Goal: Complete application form: Complete application form

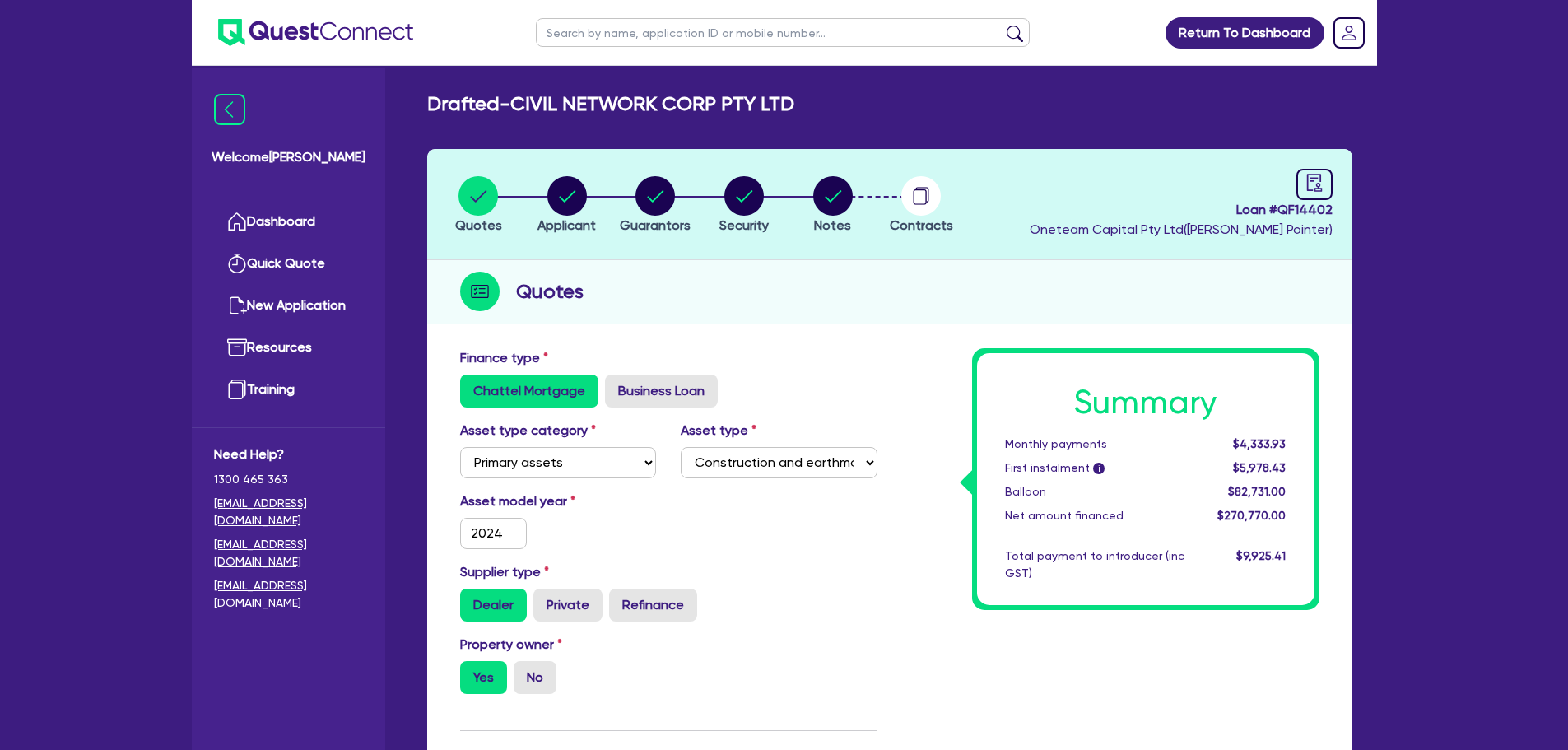
select select "PRIMARY_ASSETS"
select select "CONSTRUCTION_AND_EARTHMOVING_EQUIPMENT"
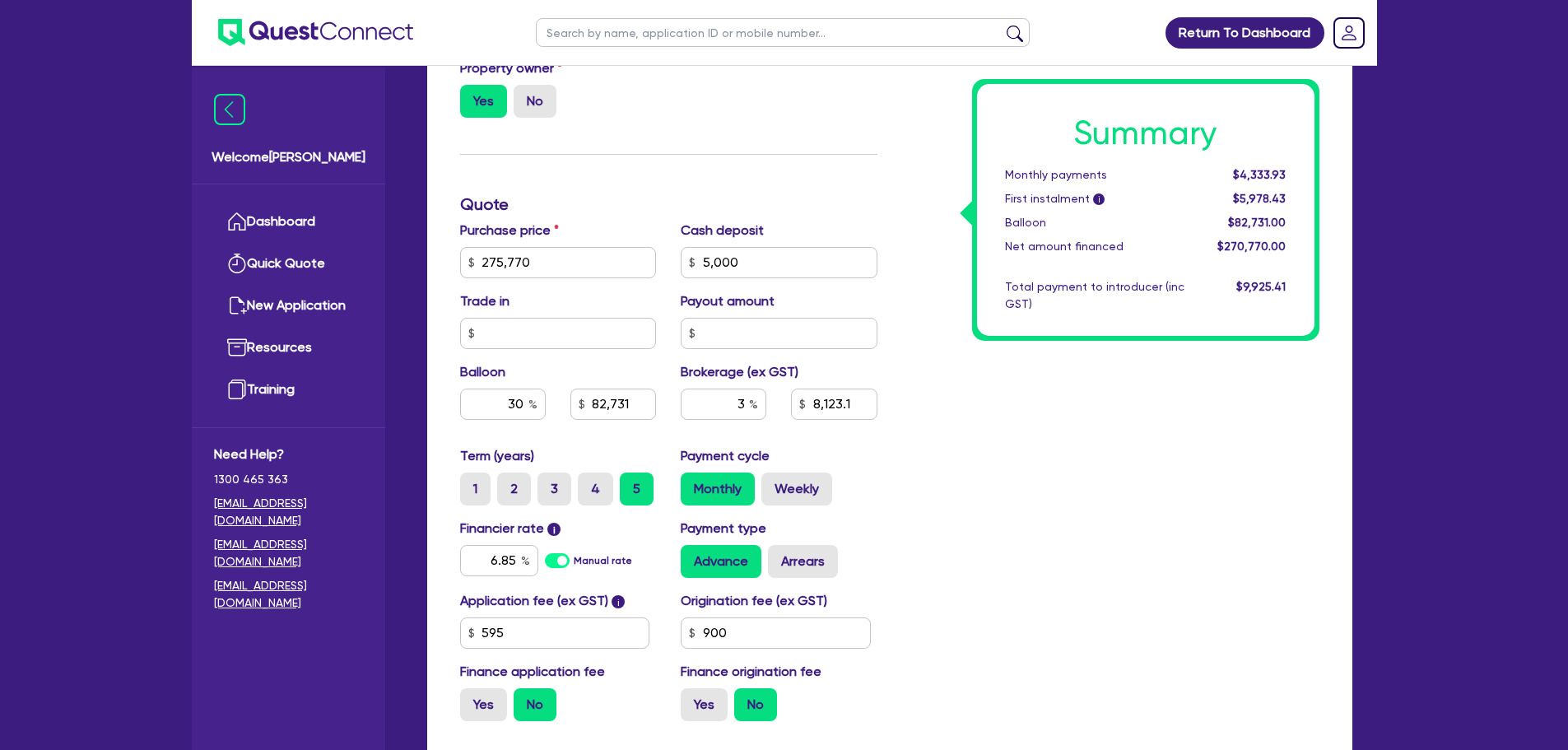
scroll to position [744, 0]
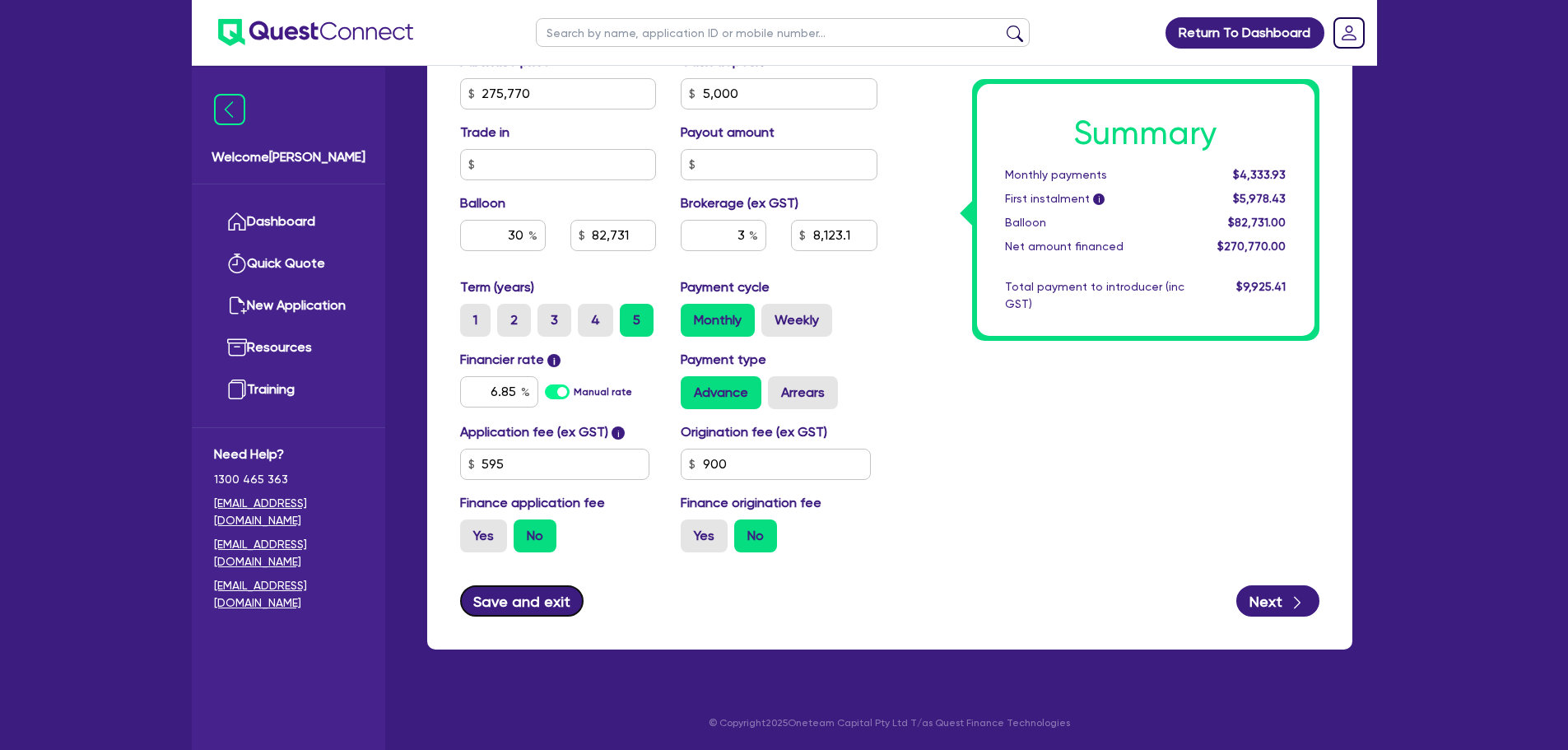
click at [504, 599] on button "Save and exit" at bounding box center [522, 600] width 125 height 32
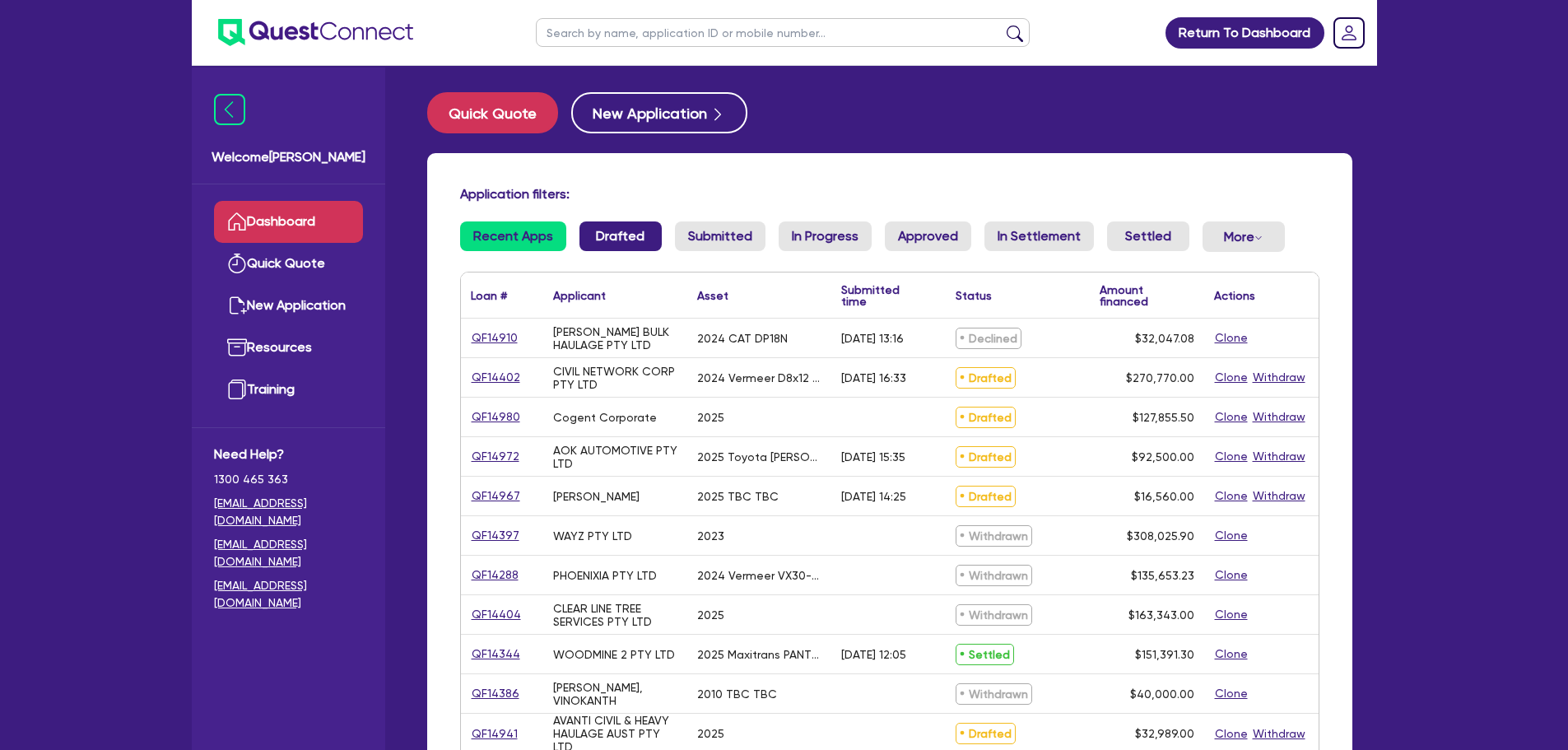
click at [600, 238] on link "Drafted" at bounding box center [620, 236] width 83 height 30
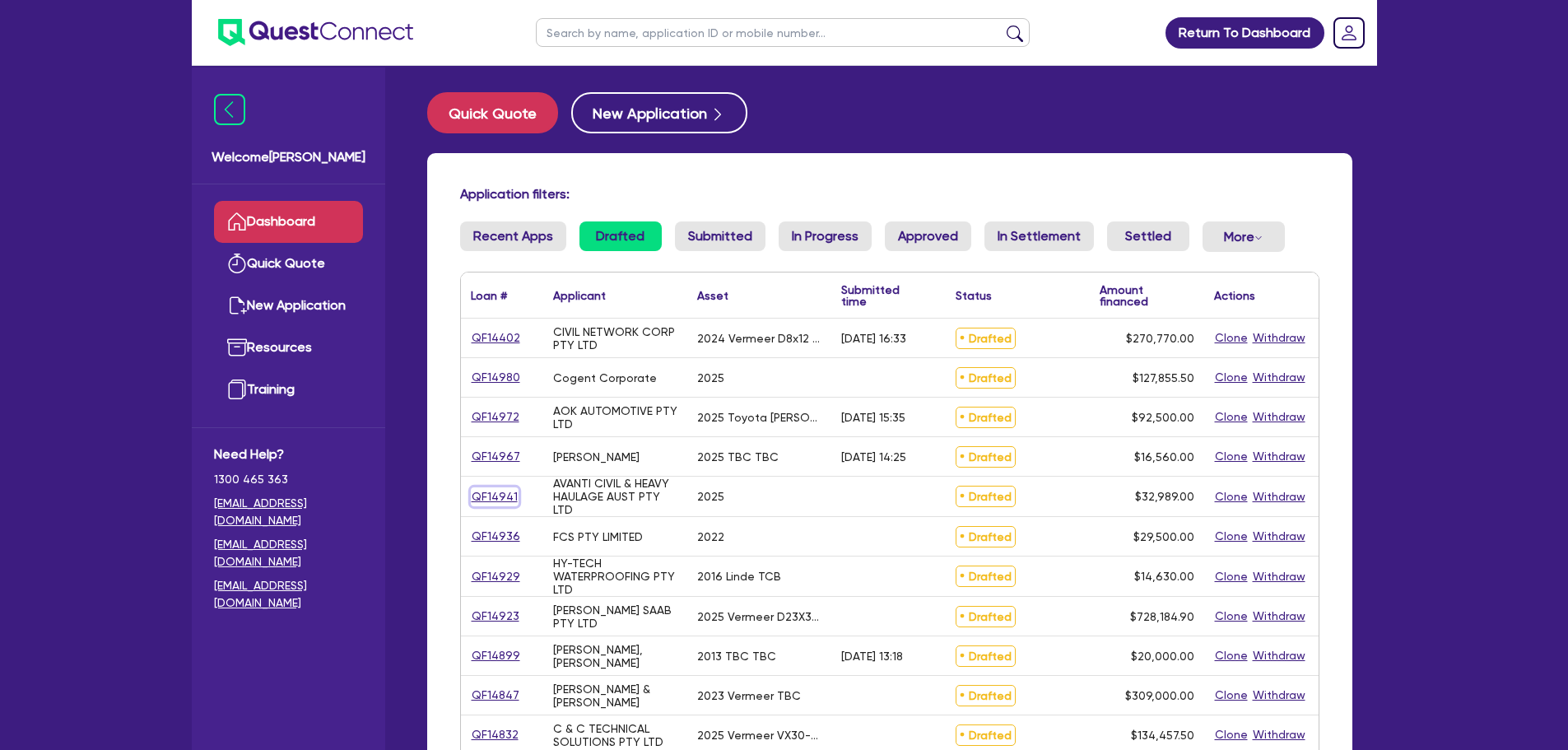
click at [484, 503] on link "QF14941" at bounding box center [494, 496] width 47 height 19
select select "PRIMARY_ASSETS"
select select "FORKLIFTS_AND_WAREHOUSING_EQUIPMENT"
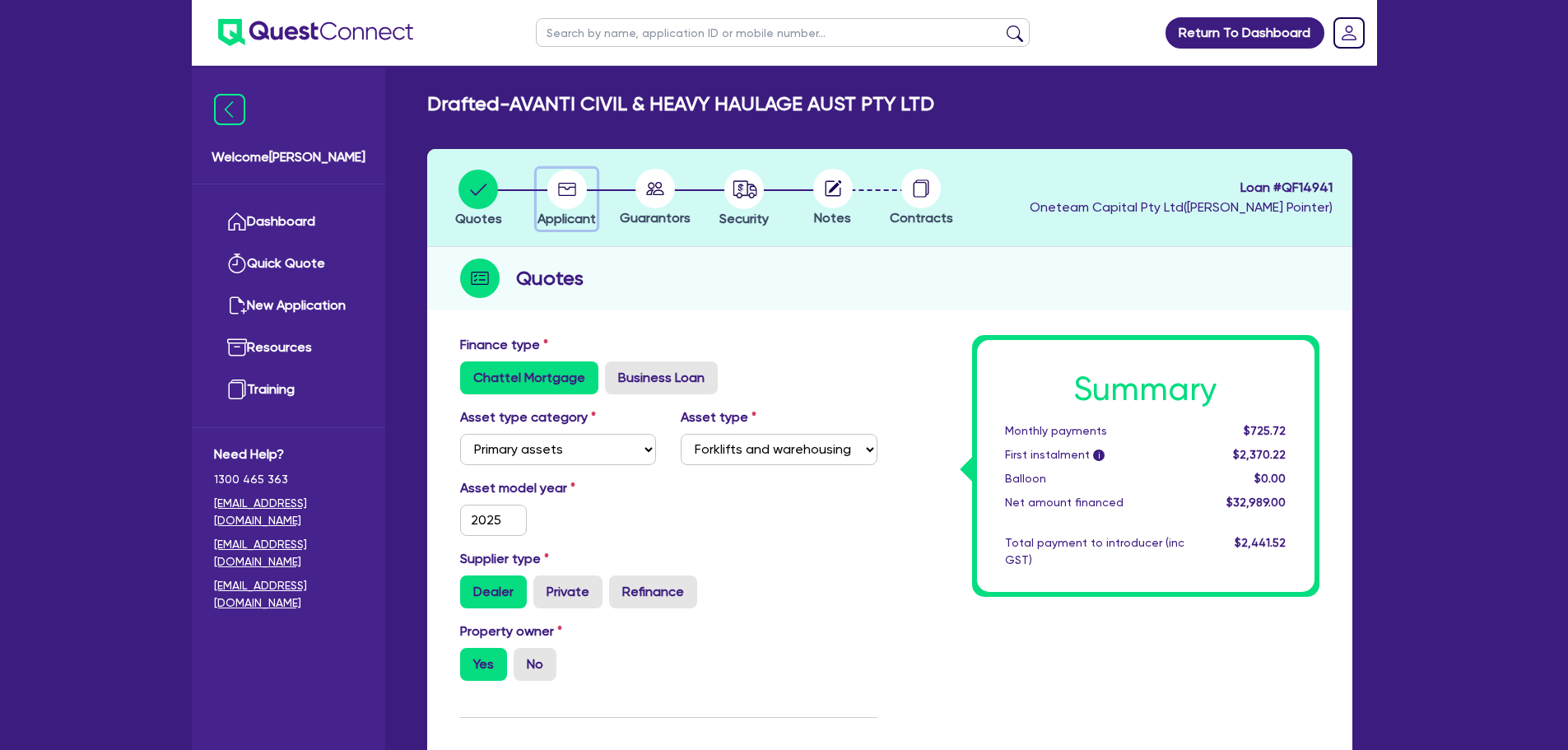
click at [563, 184] on circle "button" at bounding box center [567, 189] width 39 height 39
select select "COMPANY"
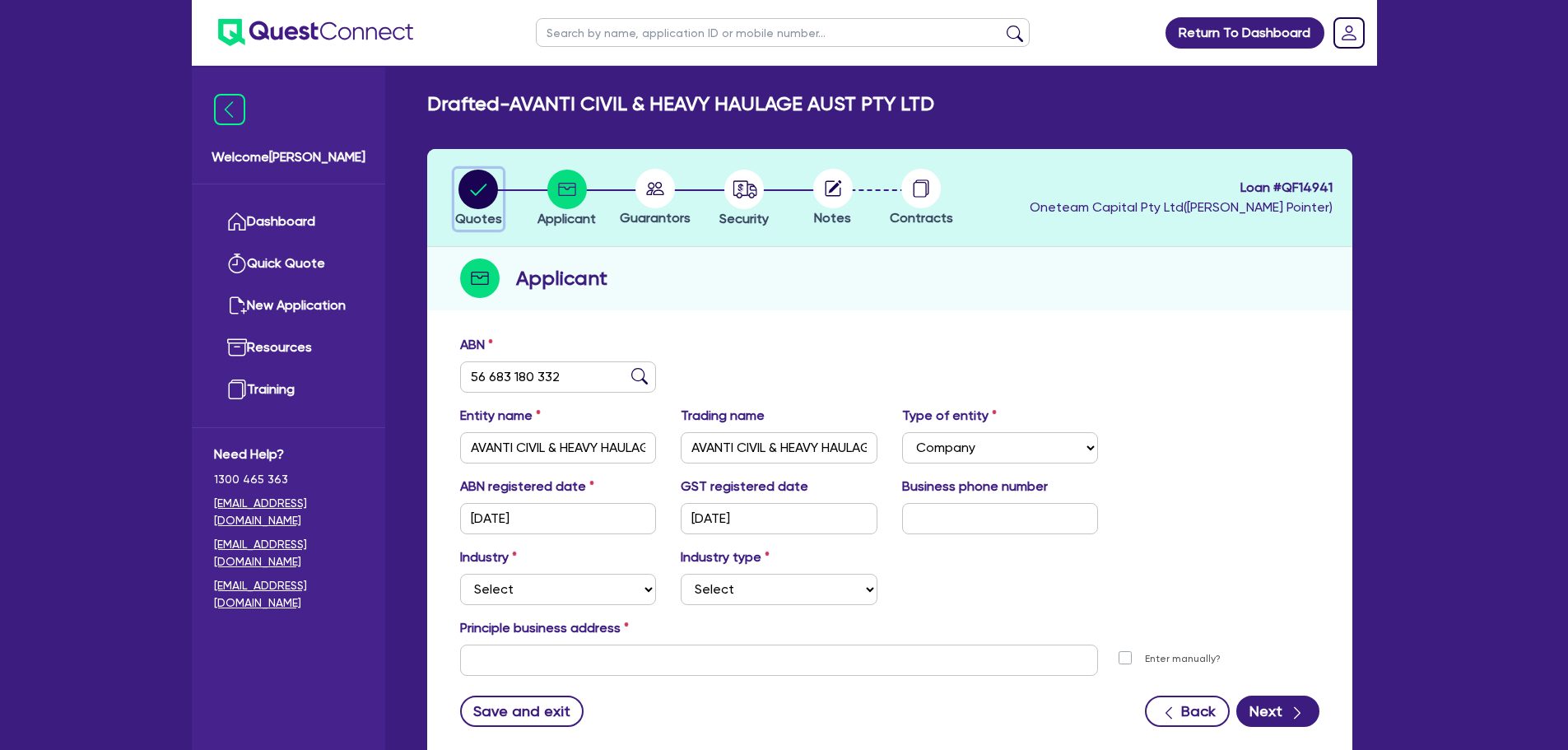
click at [464, 194] on circle "button" at bounding box center [478, 189] width 39 height 39
select select "PRIMARY_ASSETS"
select select "FORKLIFTS_AND_WAREHOUSING_EQUIPMENT"
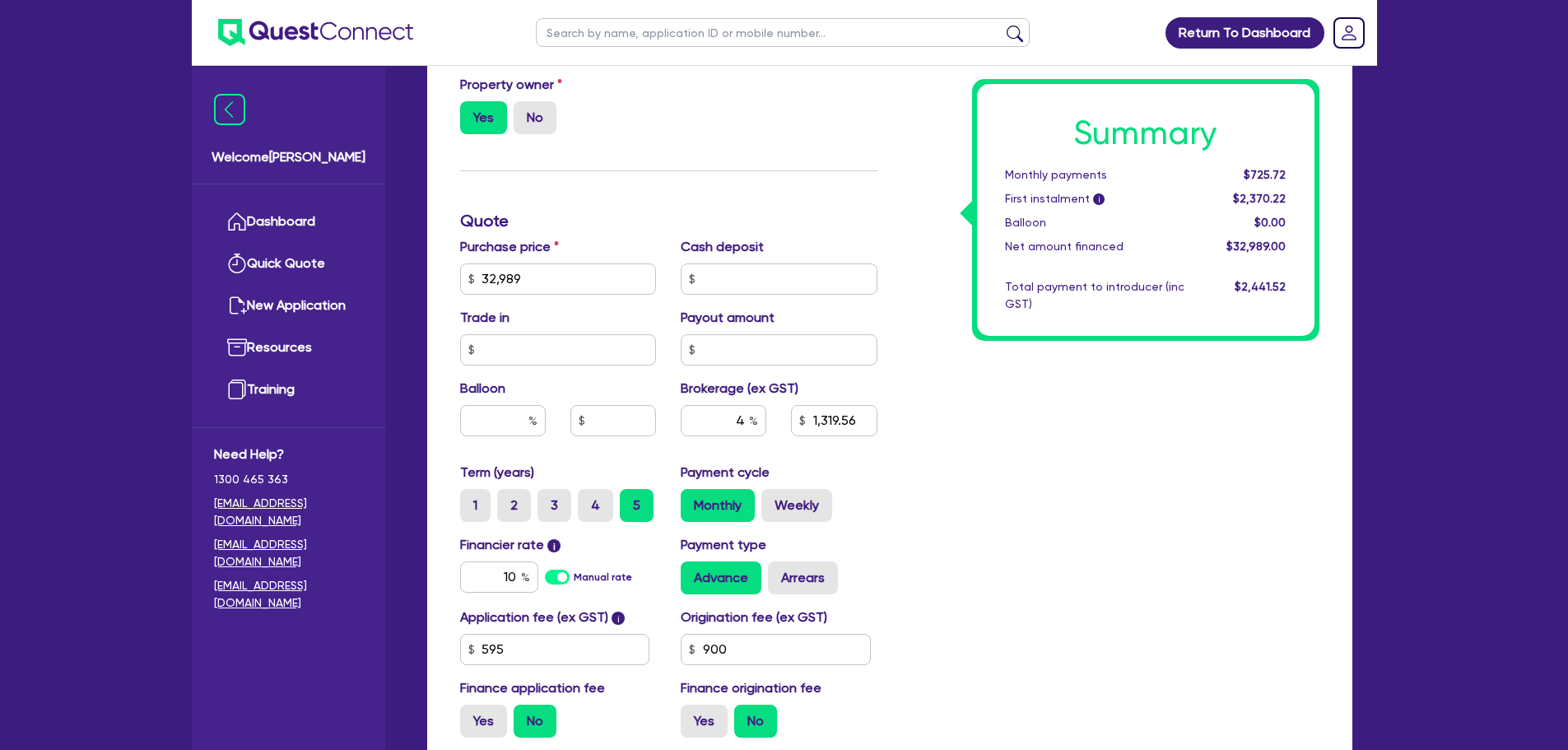
scroll to position [576, 0]
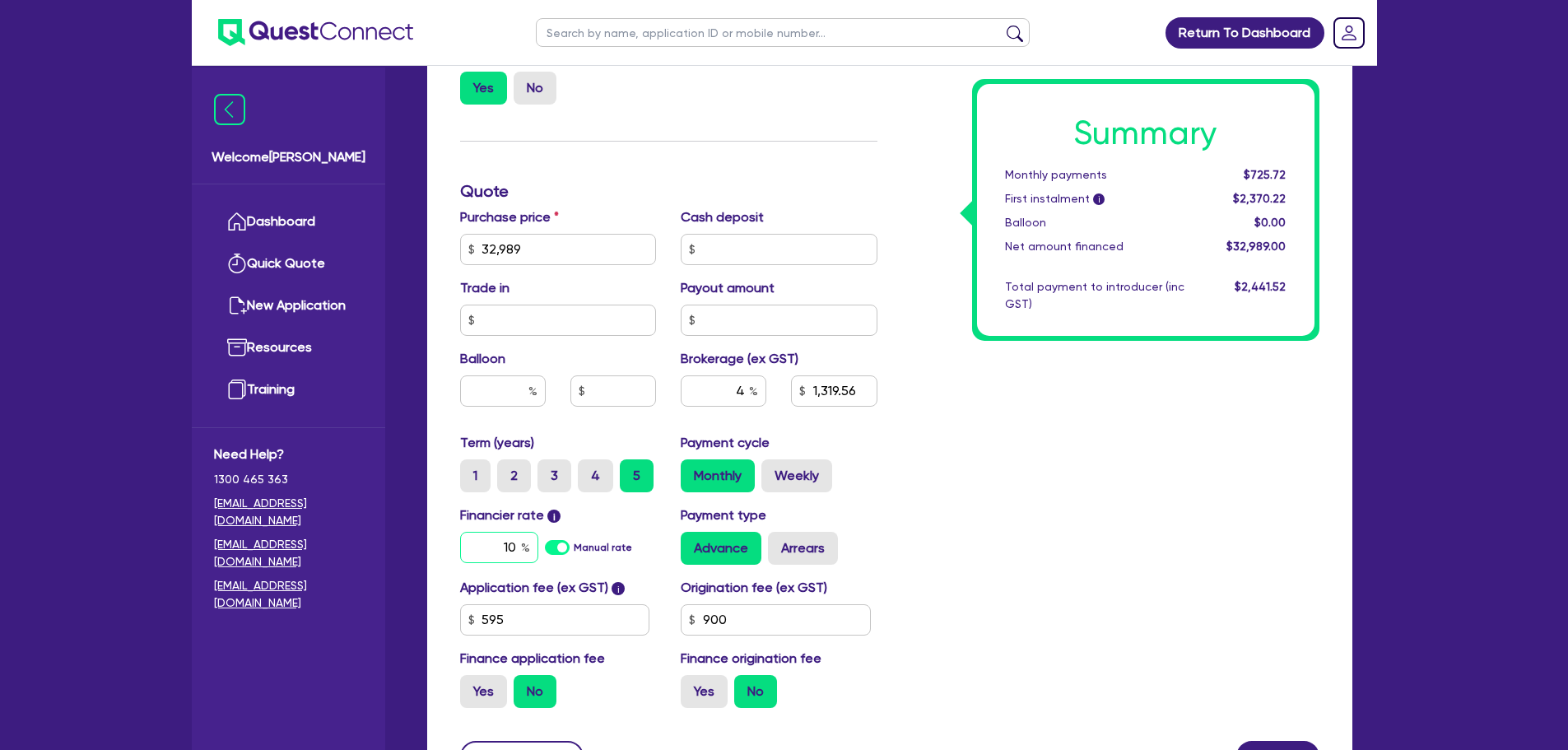
click at [508, 549] on input "10" at bounding box center [499, 547] width 78 height 32
type input "12.95"
click at [1081, 495] on div "Summary Monthly payments $725.72 First instalment i $2,370.22 Balloon $0.00 Net…" at bounding box center [1110, 240] width 441 height 962
type input "32,989"
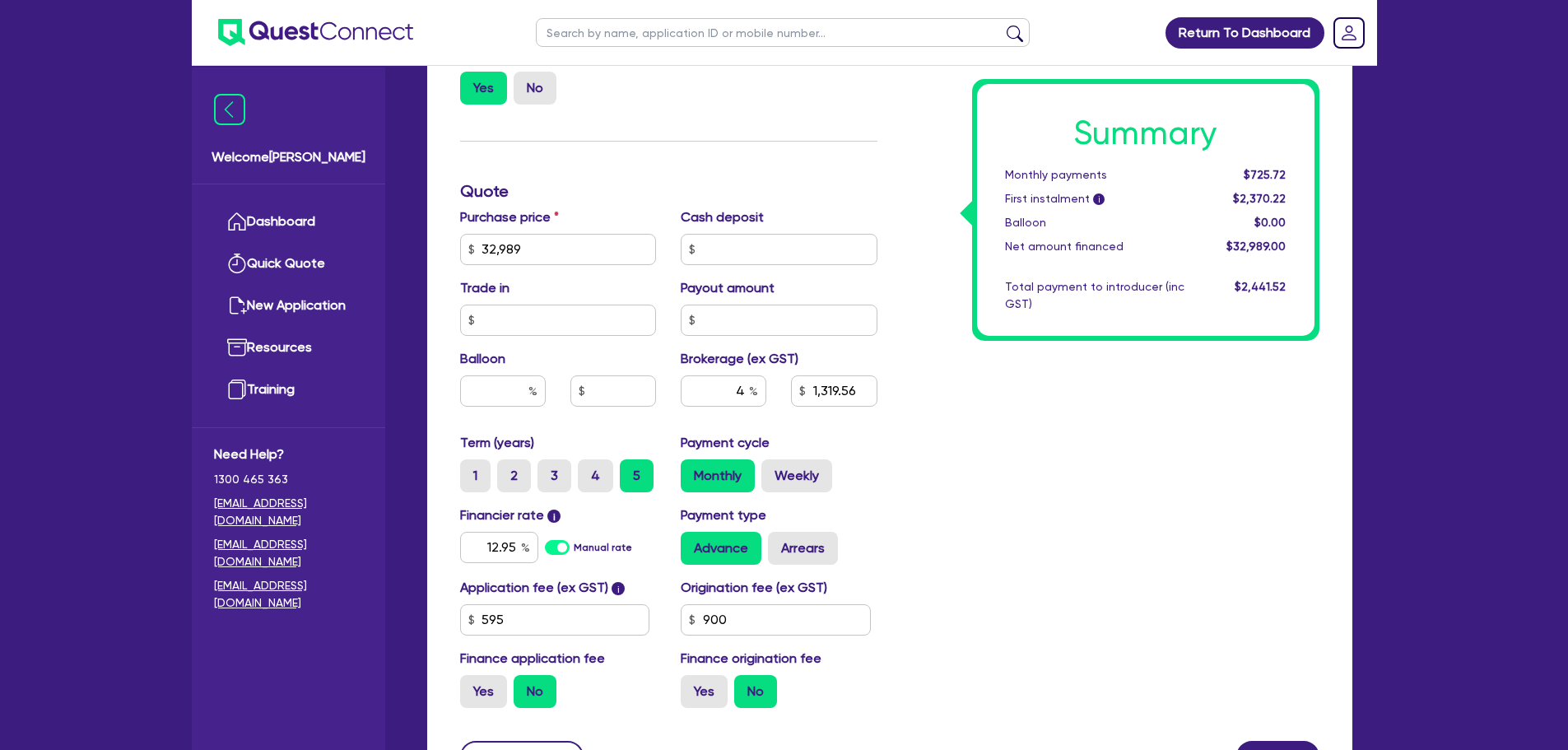
type input "1,319.56"
type input "32,989"
type input "1,319.56"
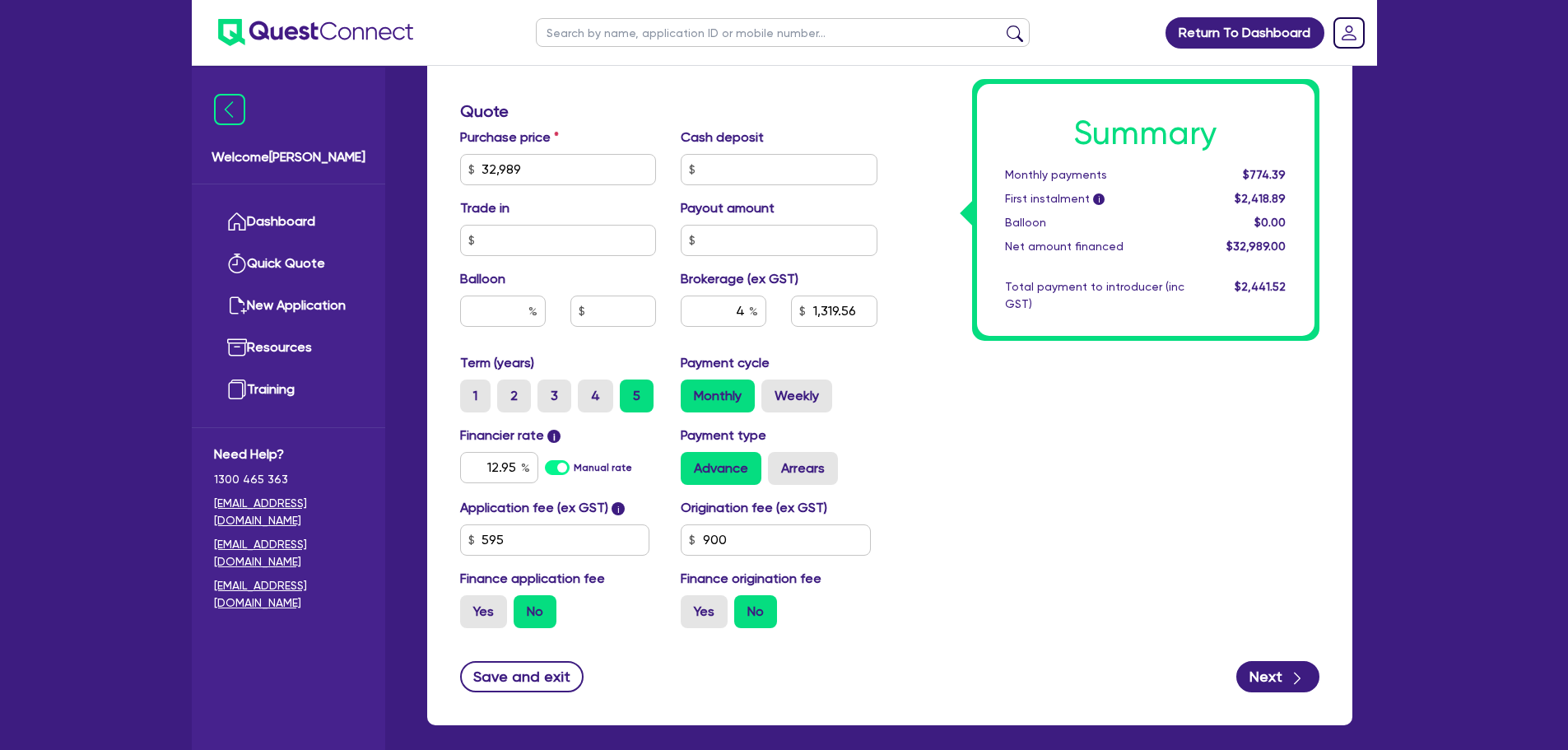
scroll to position [731, 0]
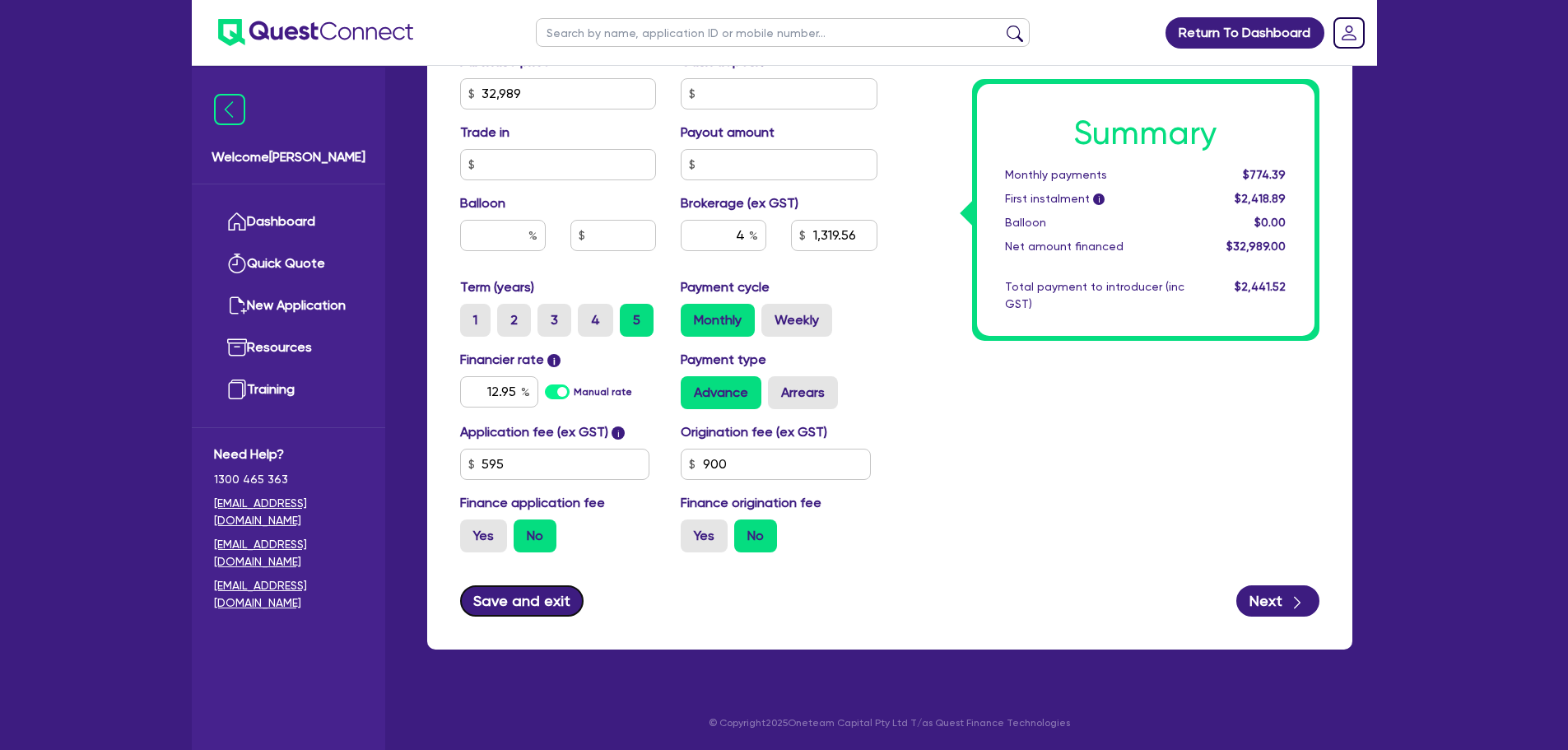
click at [548, 598] on button "Save and exit" at bounding box center [522, 600] width 125 height 32
type input "32,989"
type input "1,319.56"
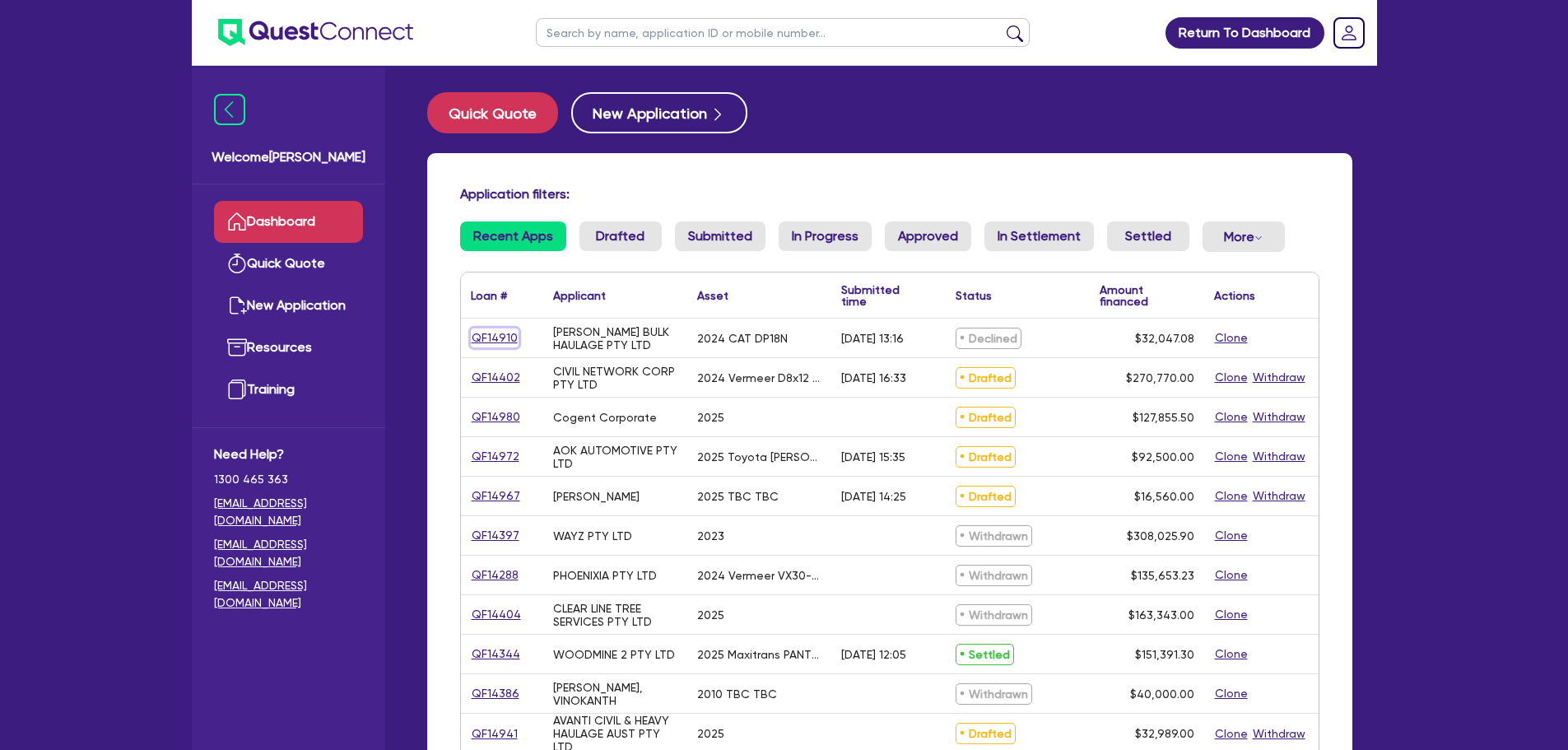
click at [484, 338] on link "QF14910" at bounding box center [494, 337] width 47 height 19
select select "PRIMARY_ASSETS"
select select "FORKLIFTS_AND_WAREHOUSING_EQUIPMENT"
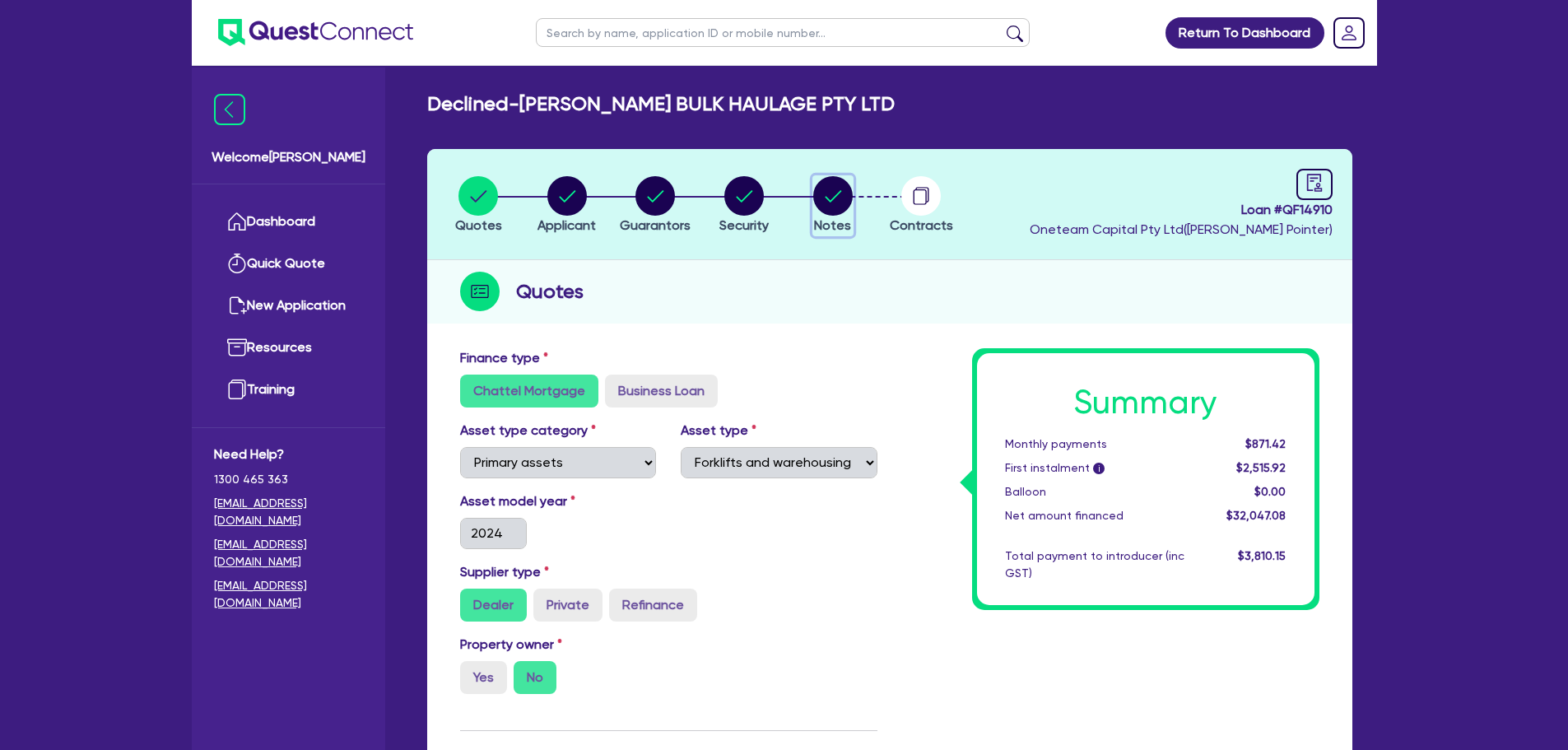
click at [829, 191] on circle "button" at bounding box center [833, 195] width 39 height 39
select select "Quest Finance - Own Book"
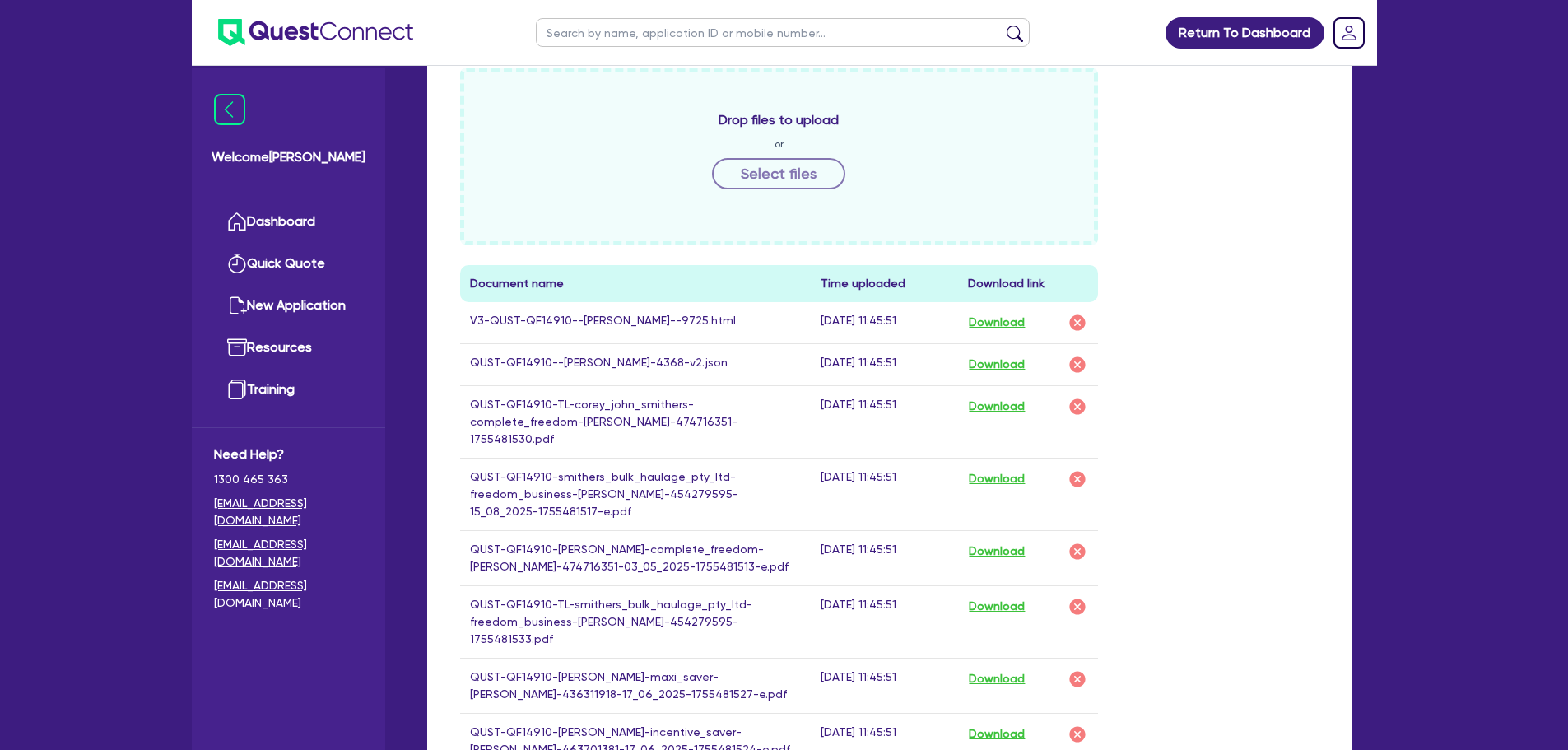
scroll to position [822, 0]
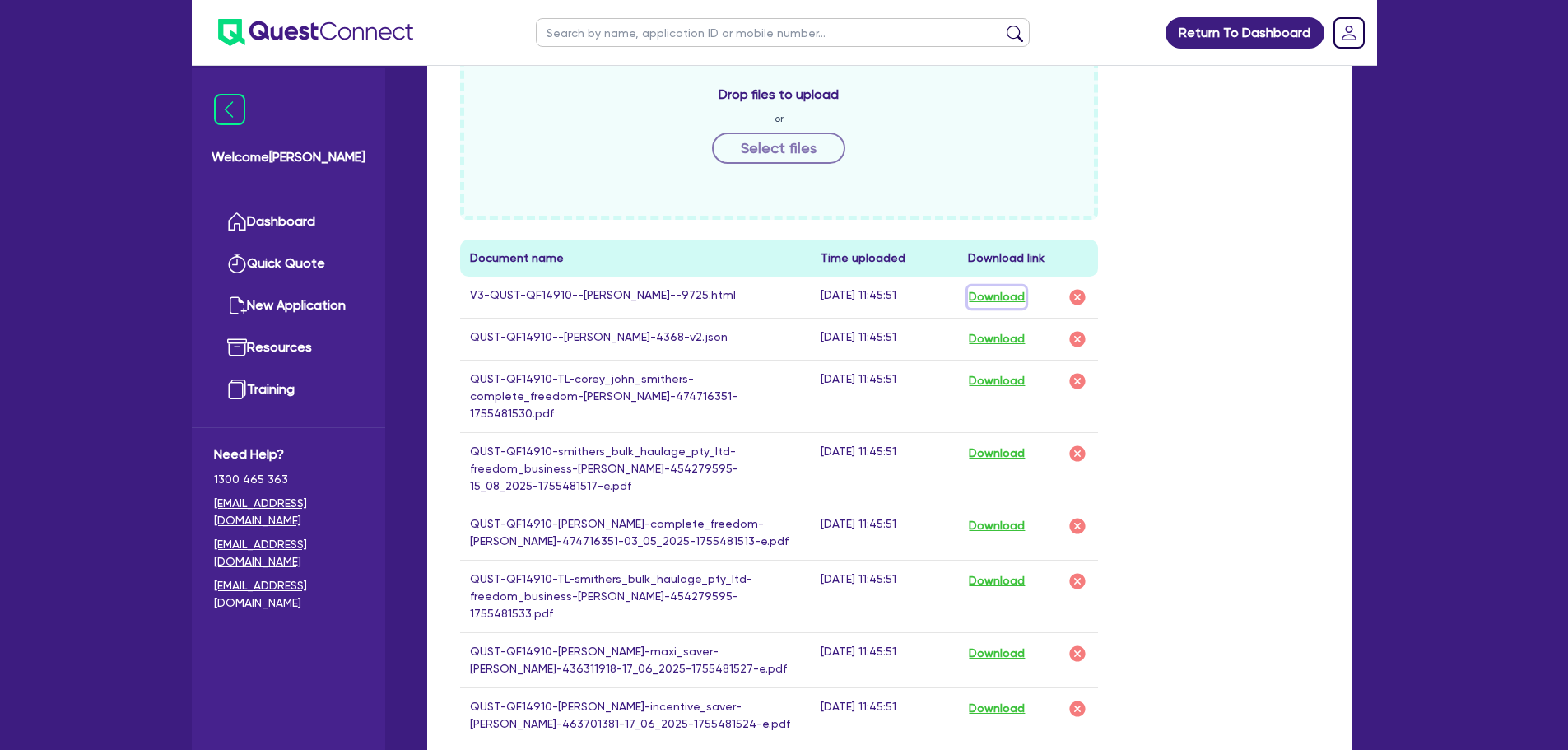
click at [1000, 291] on button "Download" at bounding box center [996, 296] width 58 height 21
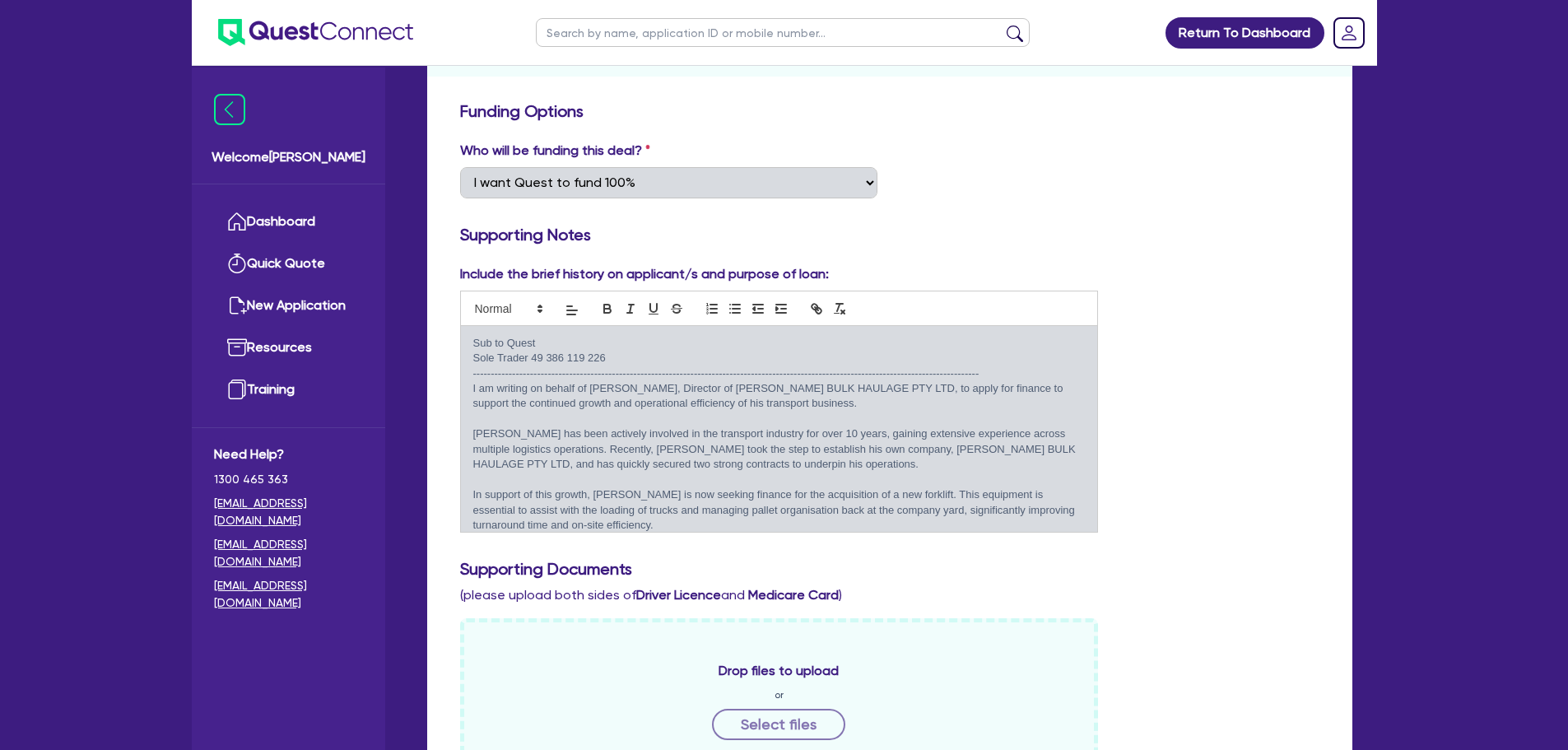
scroll to position [0, 0]
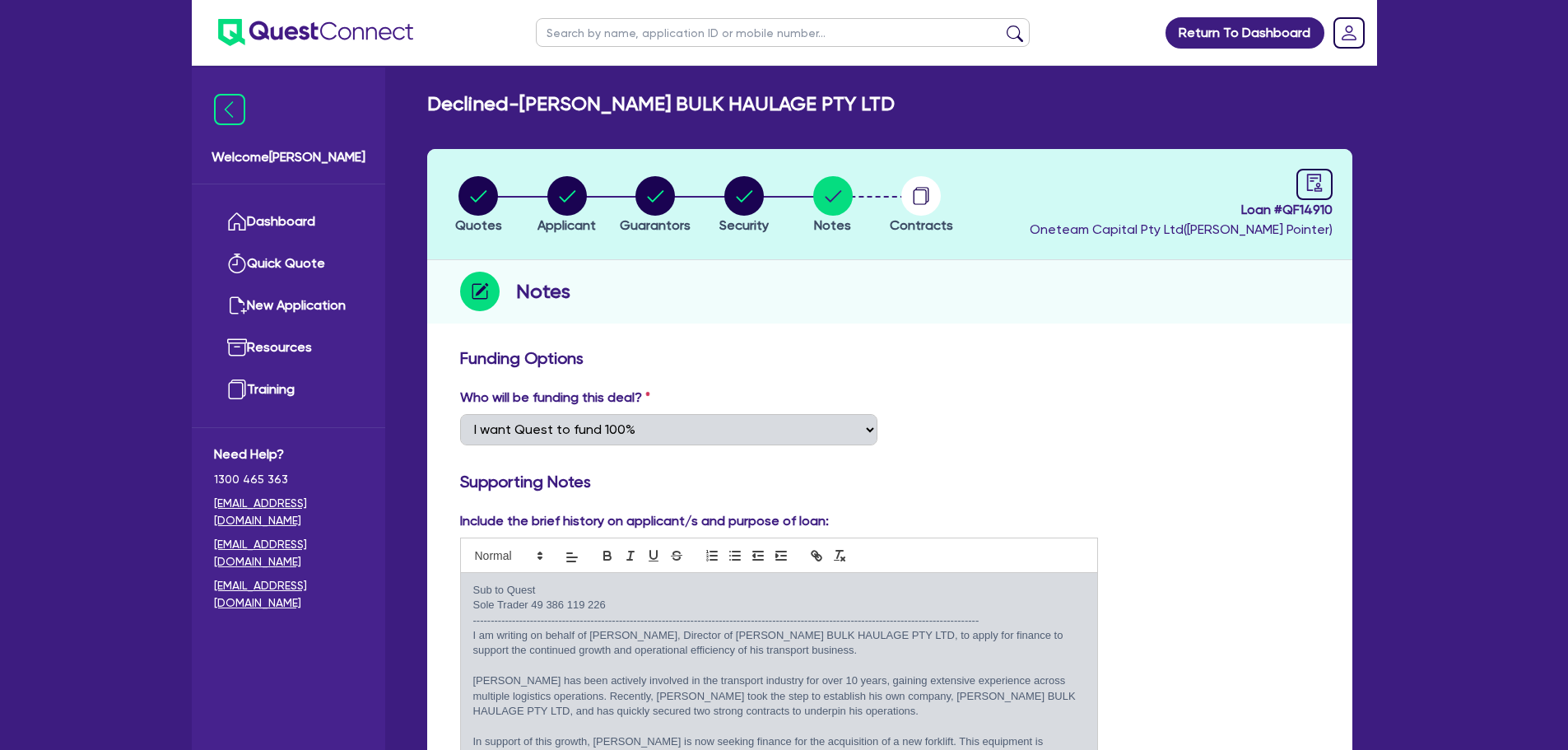
click at [1288, 182] on div "Loan # QF14910 Oneteam Capital Pty Ltd ( [PERSON_NAME] )" at bounding box center [1181, 204] width 303 height 71
click at [1300, 182] on link at bounding box center [1313, 184] width 36 height 32
select select "DECLINED"
select select "Quest Finance - Own Book"
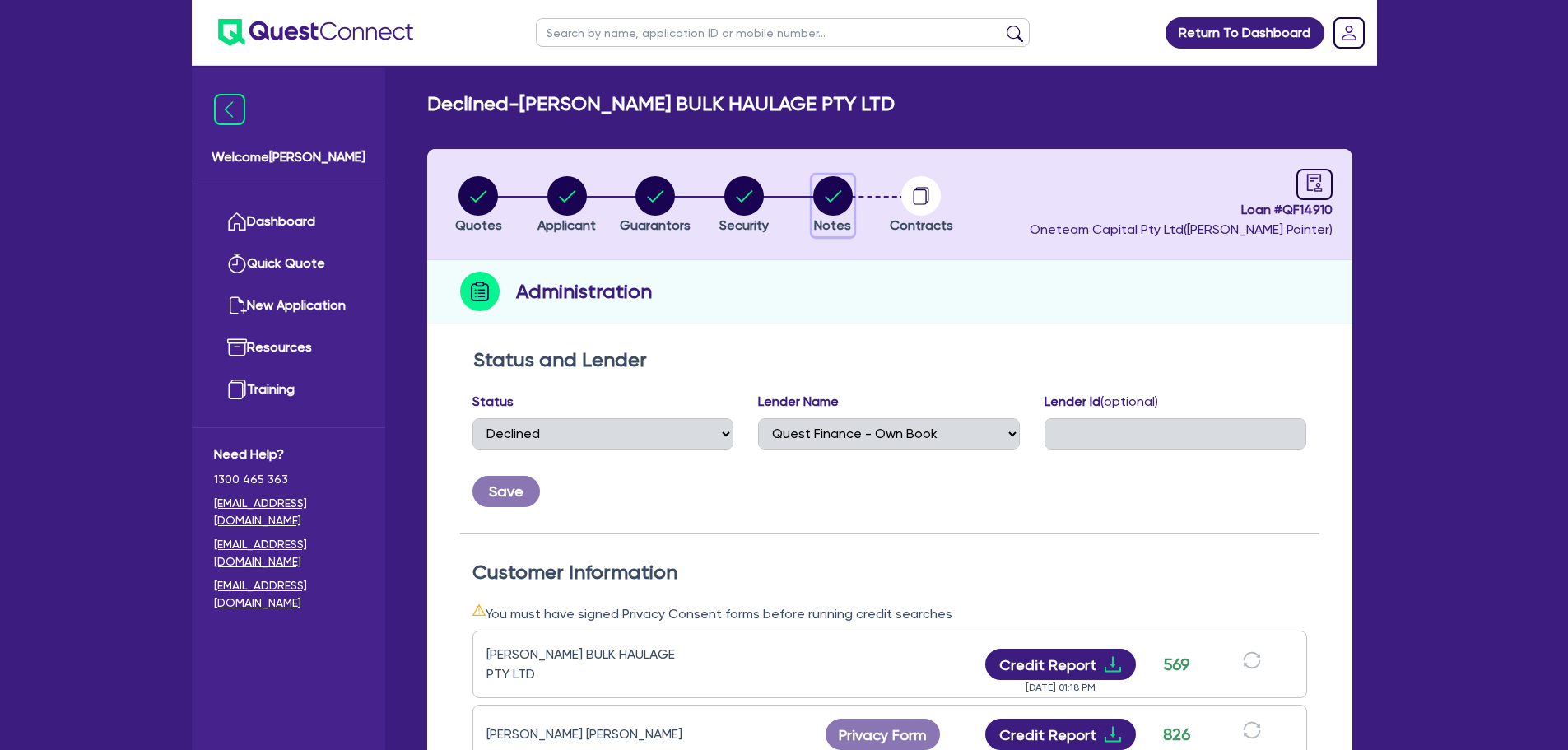
click at [834, 191] on circle "button" at bounding box center [833, 195] width 39 height 39
select select "Quest Finance - Own Book"
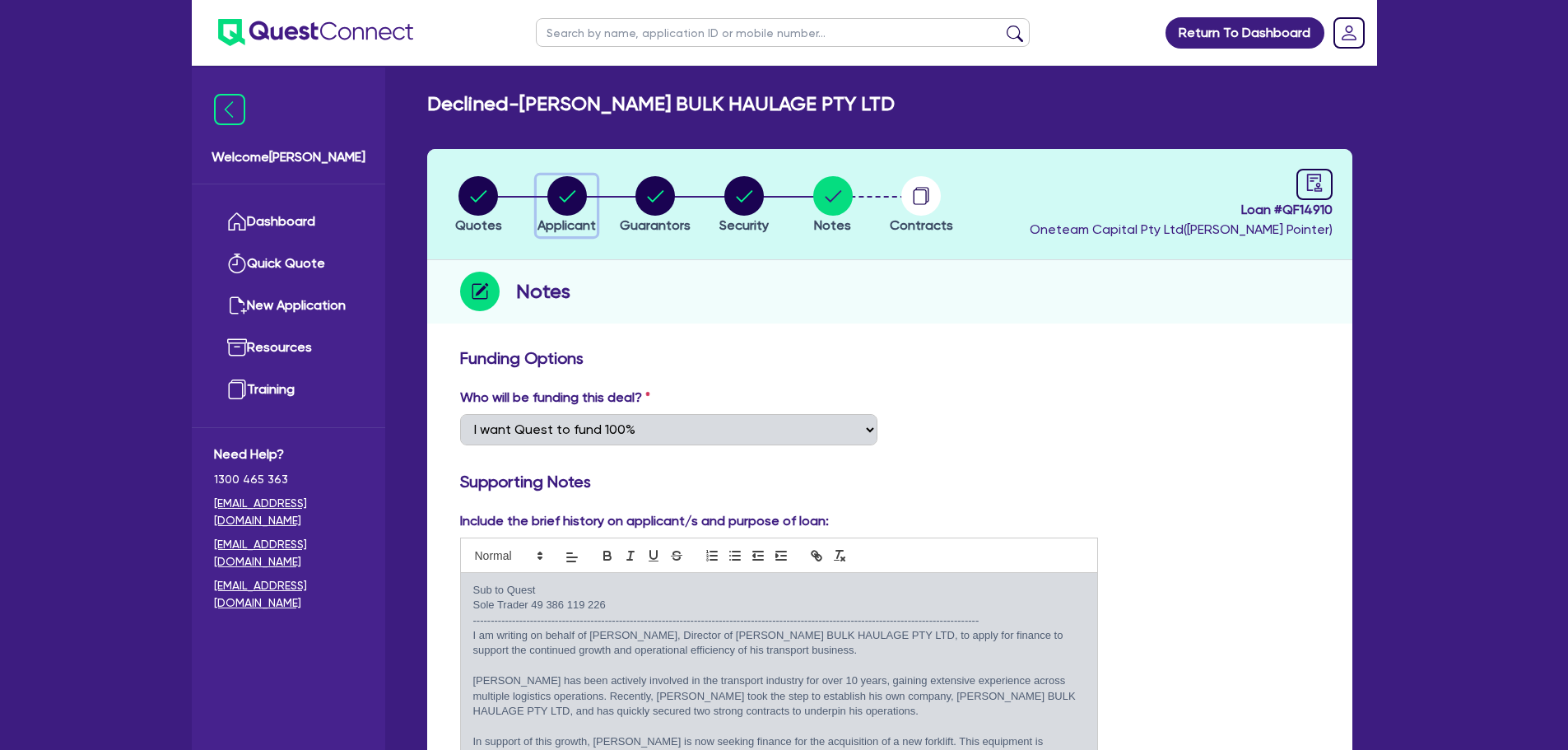
click at [556, 200] on circle "button" at bounding box center [567, 195] width 39 height 39
select select "COMPANY"
select select "TRANSPORT_WAREHOUSING"
select select "PASSENGERS_FREIGHT_TRANSPORT"
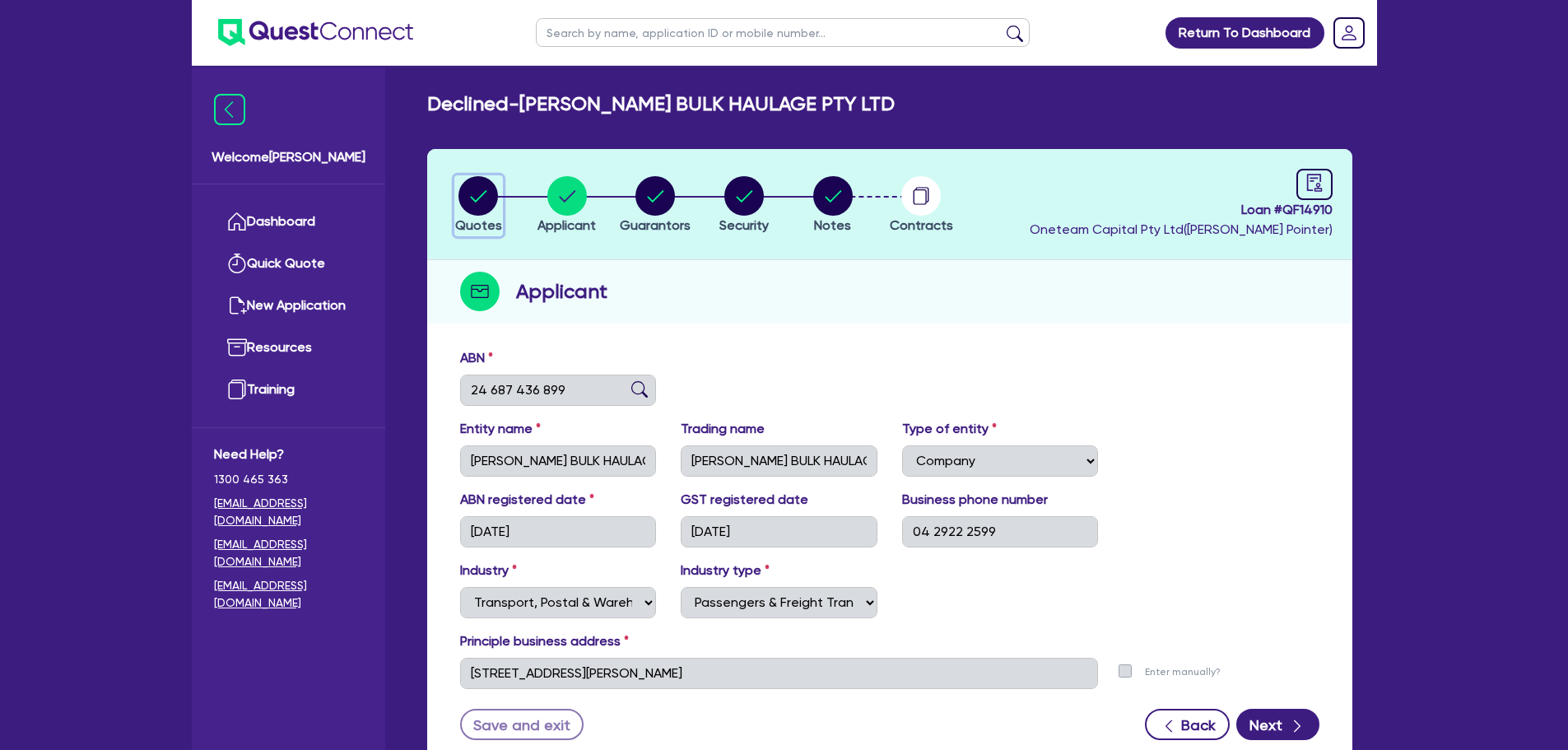
click at [470, 184] on circle "button" at bounding box center [478, 195] width 39 height 39
select select "PRIMARY_ASSETS"
select select "FORKLIFTS_AND_WAREHOUSING_EQUIPMENT"
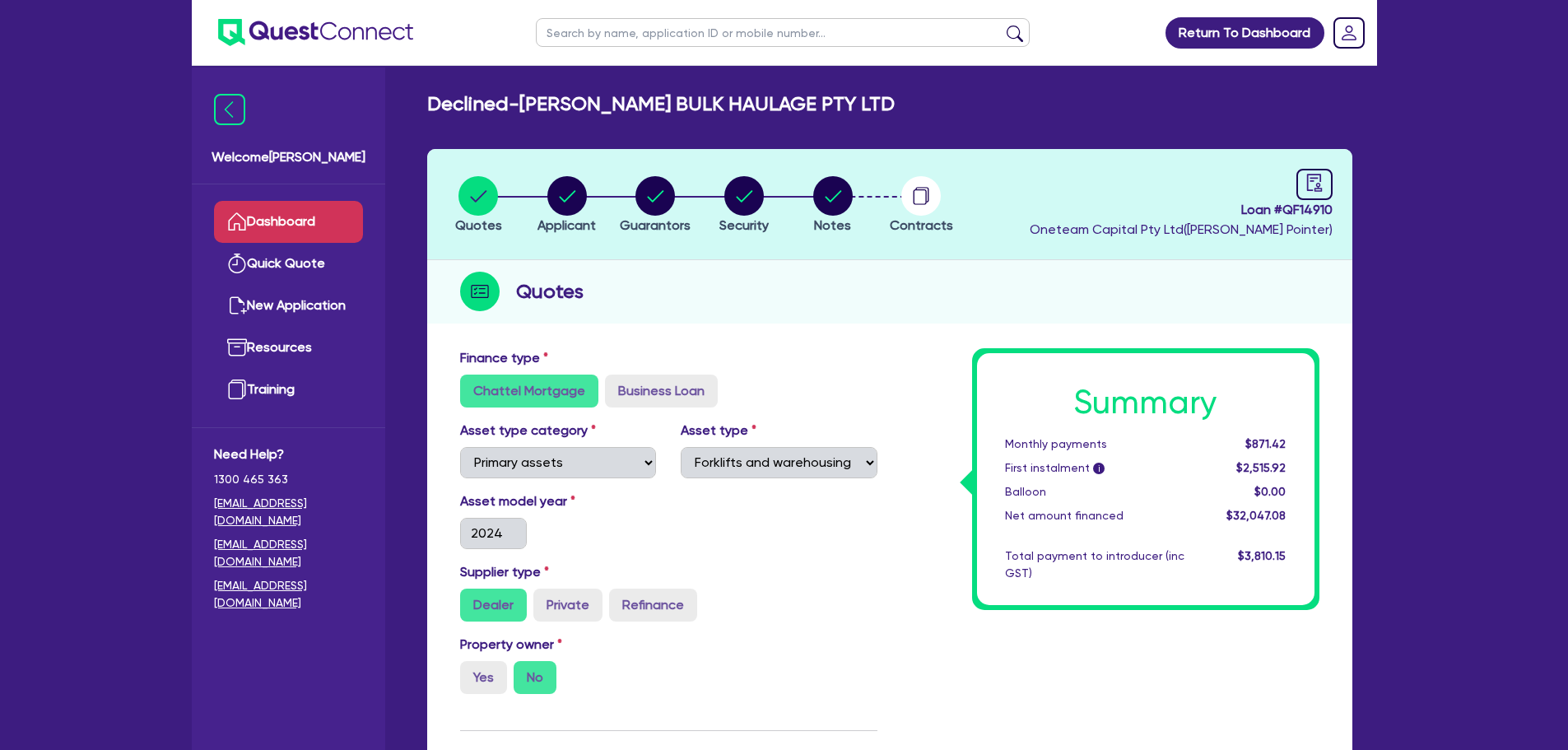
click at [315, 227] on link "Dashboard" at bounding box center [288, 221] width 149 height 42
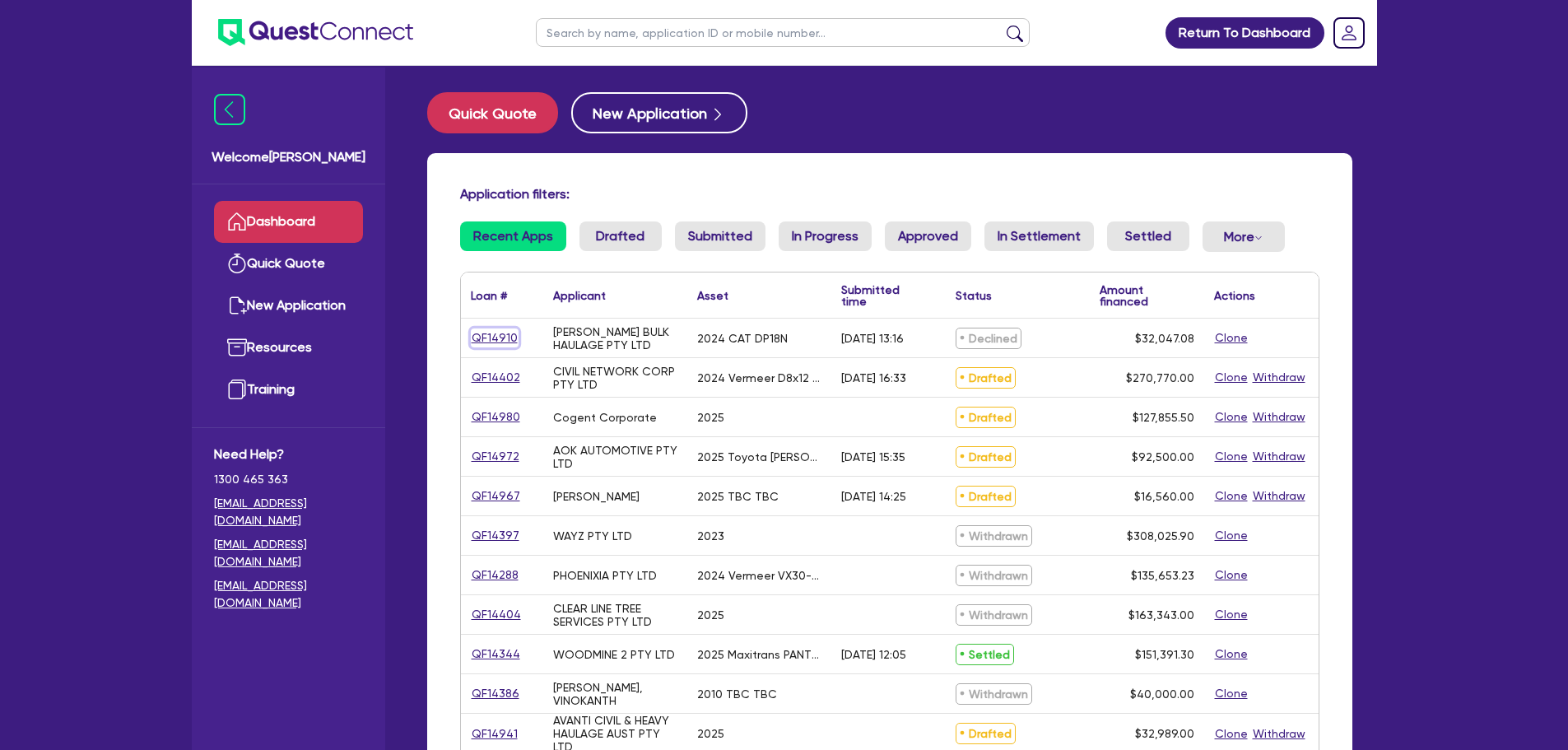
click at [484, 336] on link "QF14910" at bounding box center [494, 337] width 47 height 19
select select "PRIMARY_ASSETS"
select select "FORKLIFTS_AND_WAREHOUSING_EQUIPMENT"
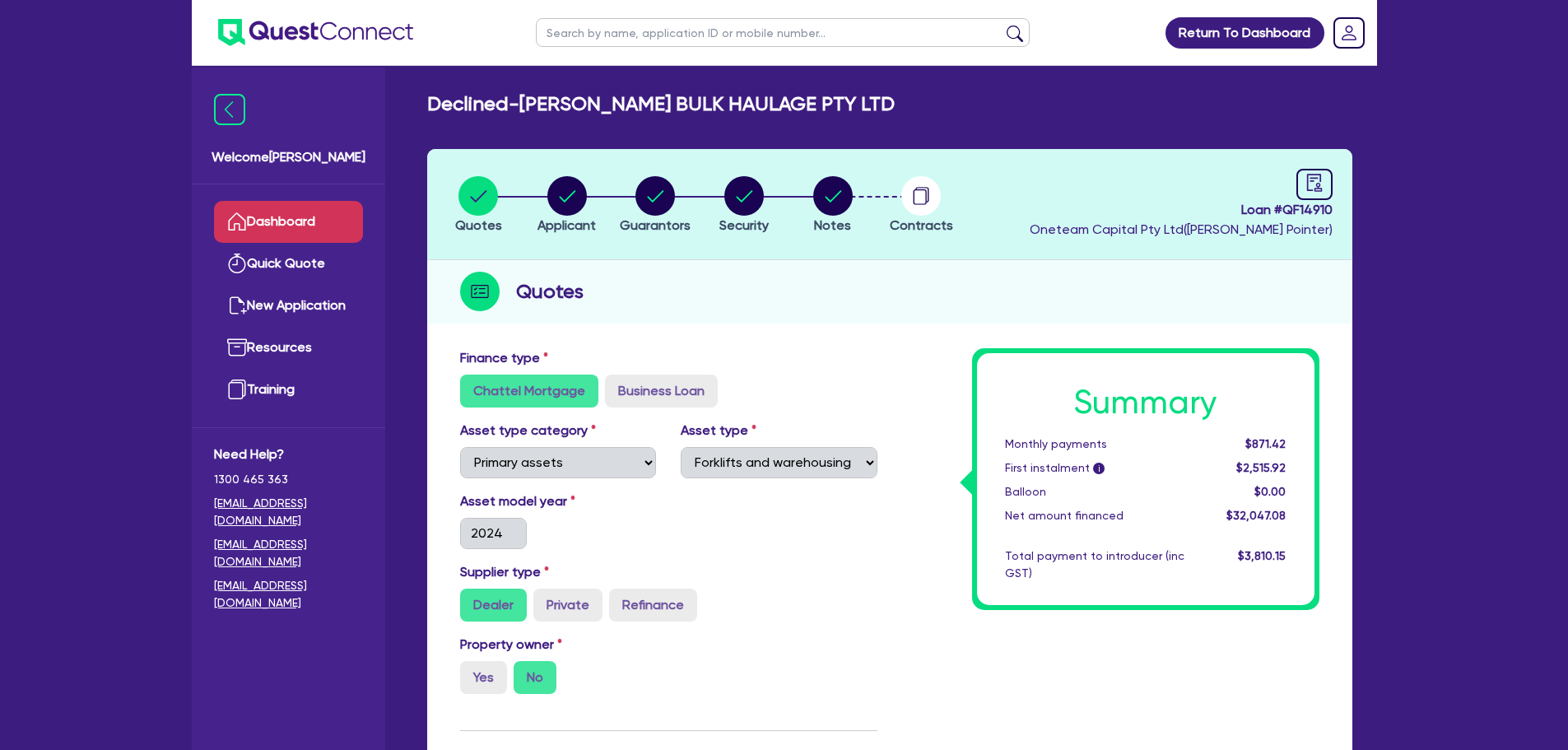
click at [322, 221] on link "Dashboard" at bounding box center [288, 221] width 149 height 42
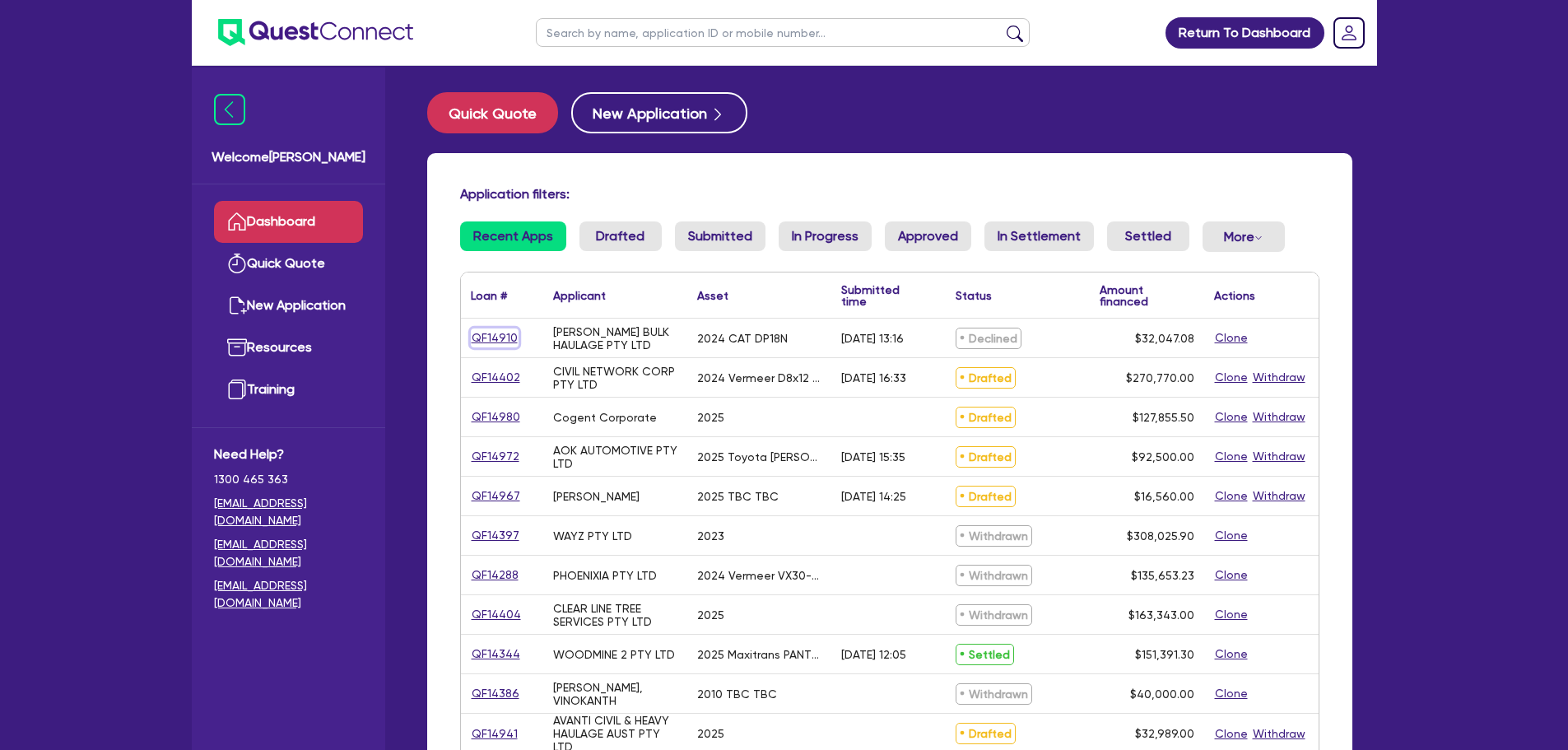
click at [476, 334] on link "QF14910" at bounding box center [494, 337] width 47 height 19
select select "PRIMARY_ASSETS"
select select "FORKLIFTS_AND_WAREHOUSING_EQUIPMENT"
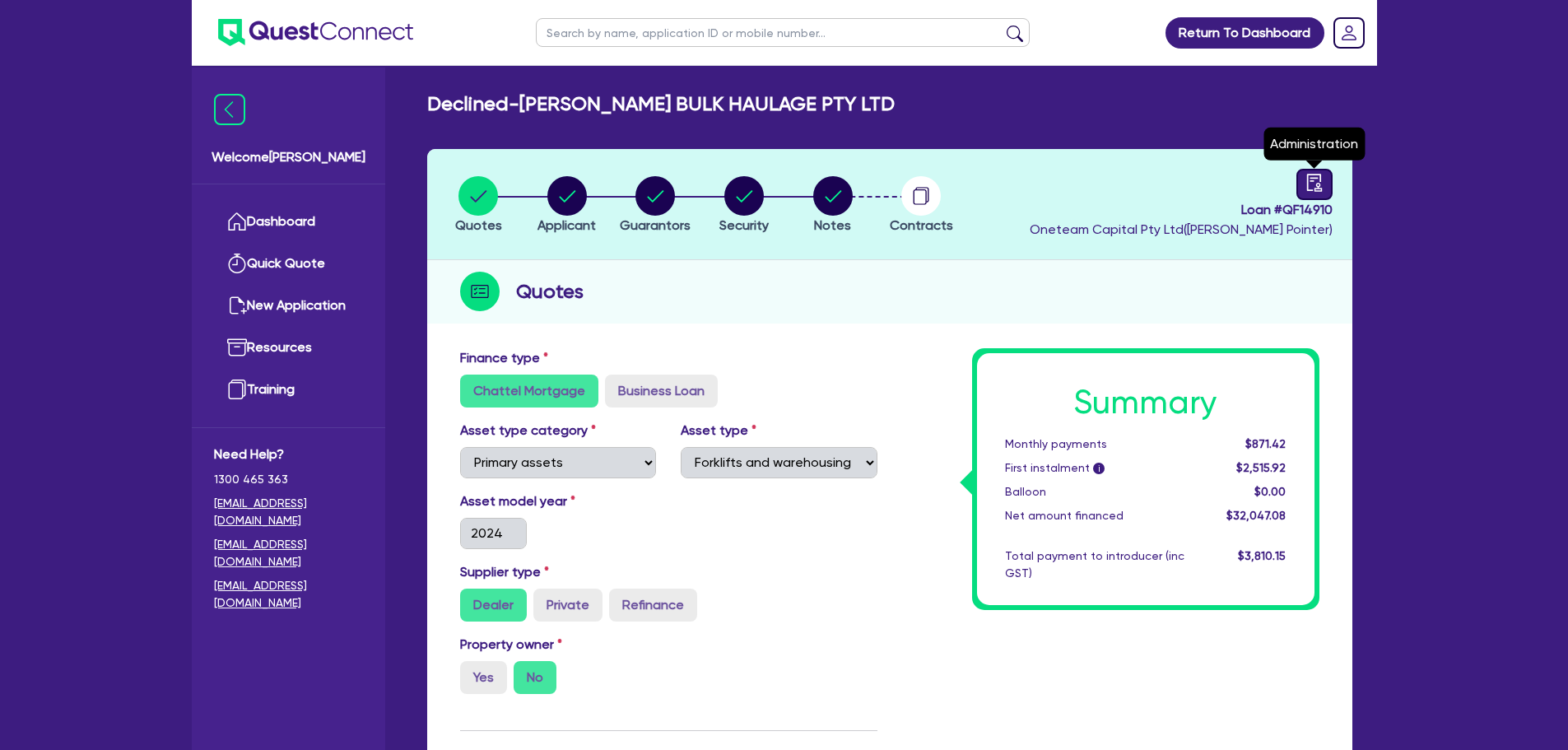
click at [1309, 178] on icon "audit" at bounding box center [1313, 182] width 18 height 18
select select "DECLINED"
select select "Quest Finance - Own Book"
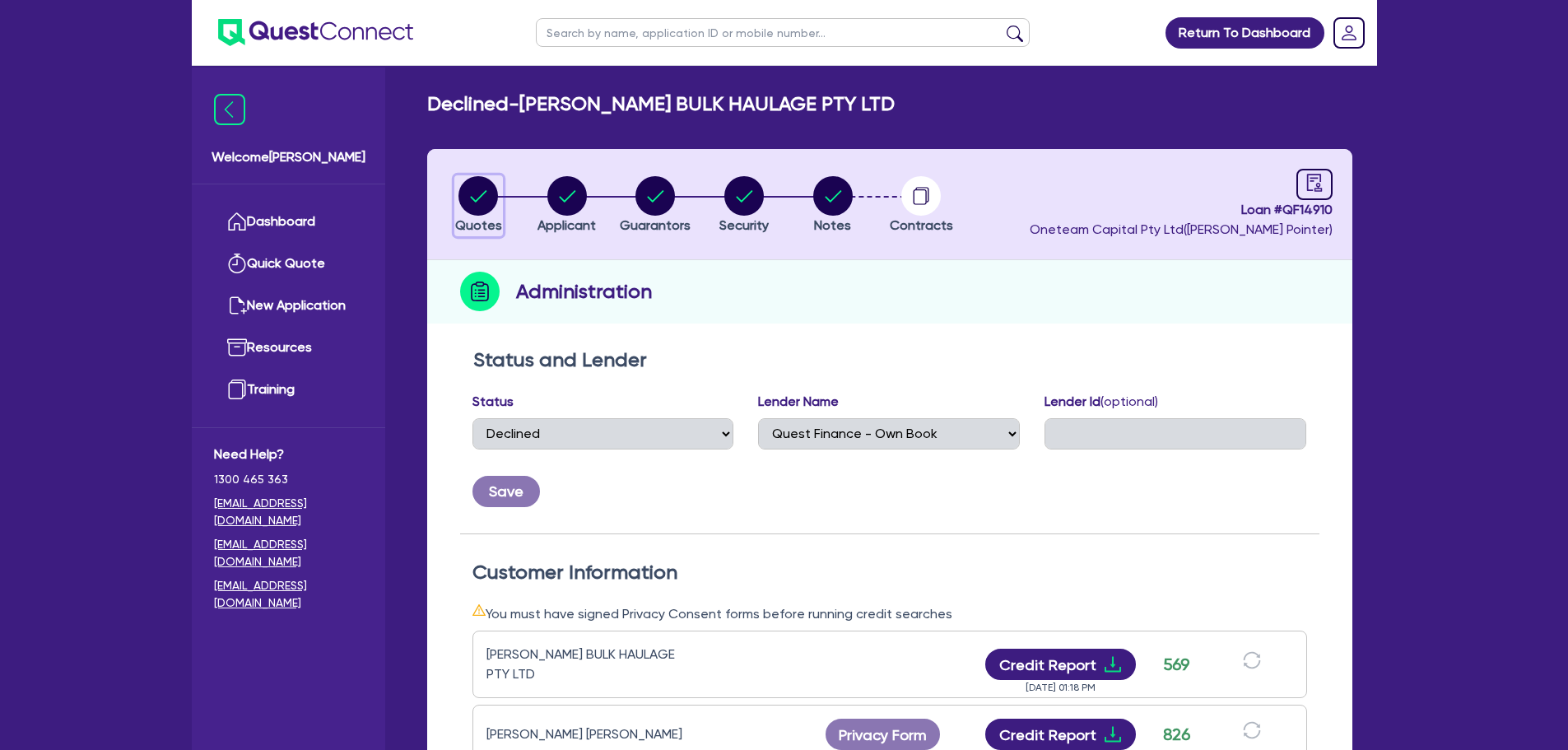
click at [473, 192] on circle "button" at bounding box center [478, 195] width 39 height 39
select select "PRIMARY_ASSETS"
select select "FORKLIFTS_AND_WAREHOUSING_EQUIPMENT"
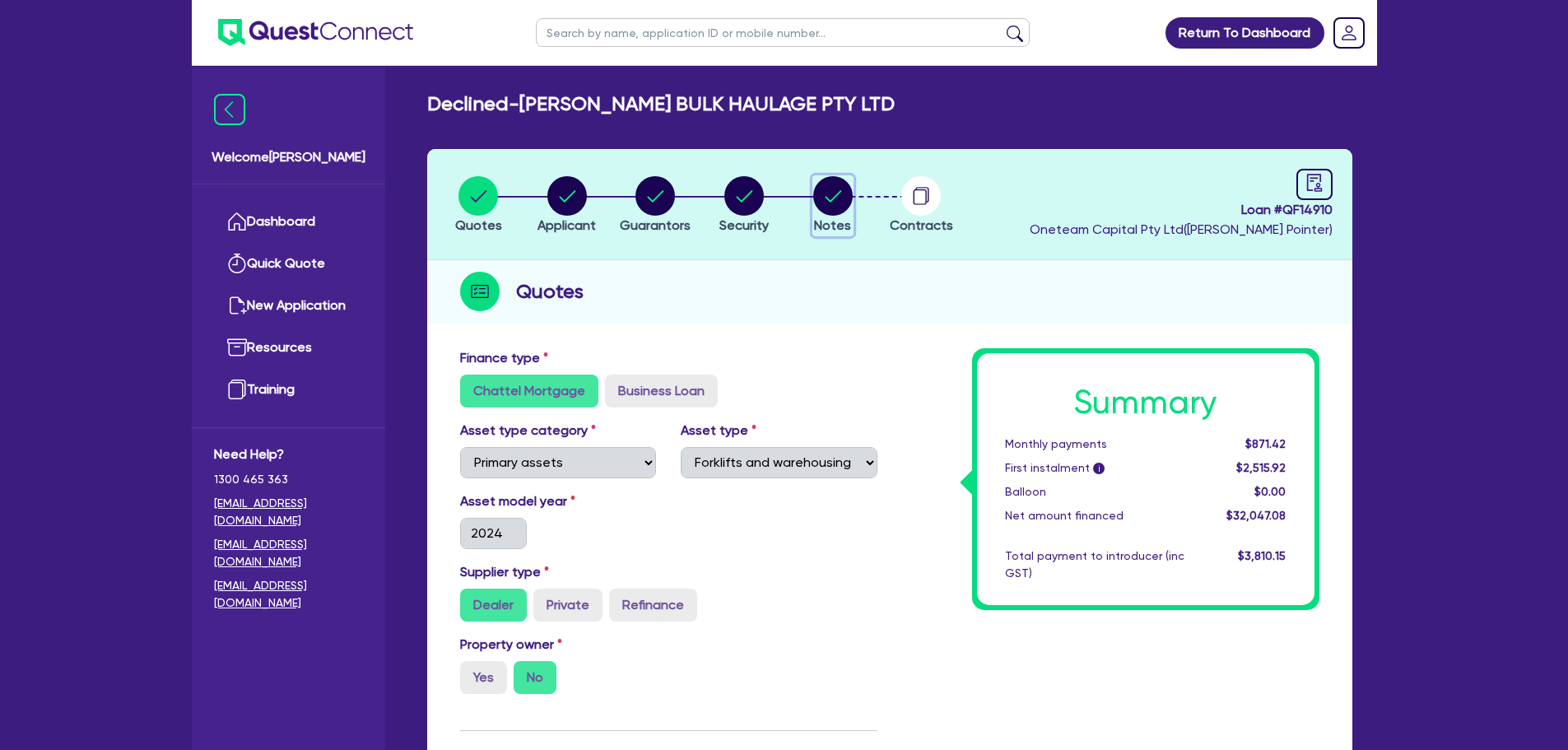
click at [815, 183] on icon "button" at bounding box center [833, 195] width 39 height 39
select select "Quest Finance - Own Book"
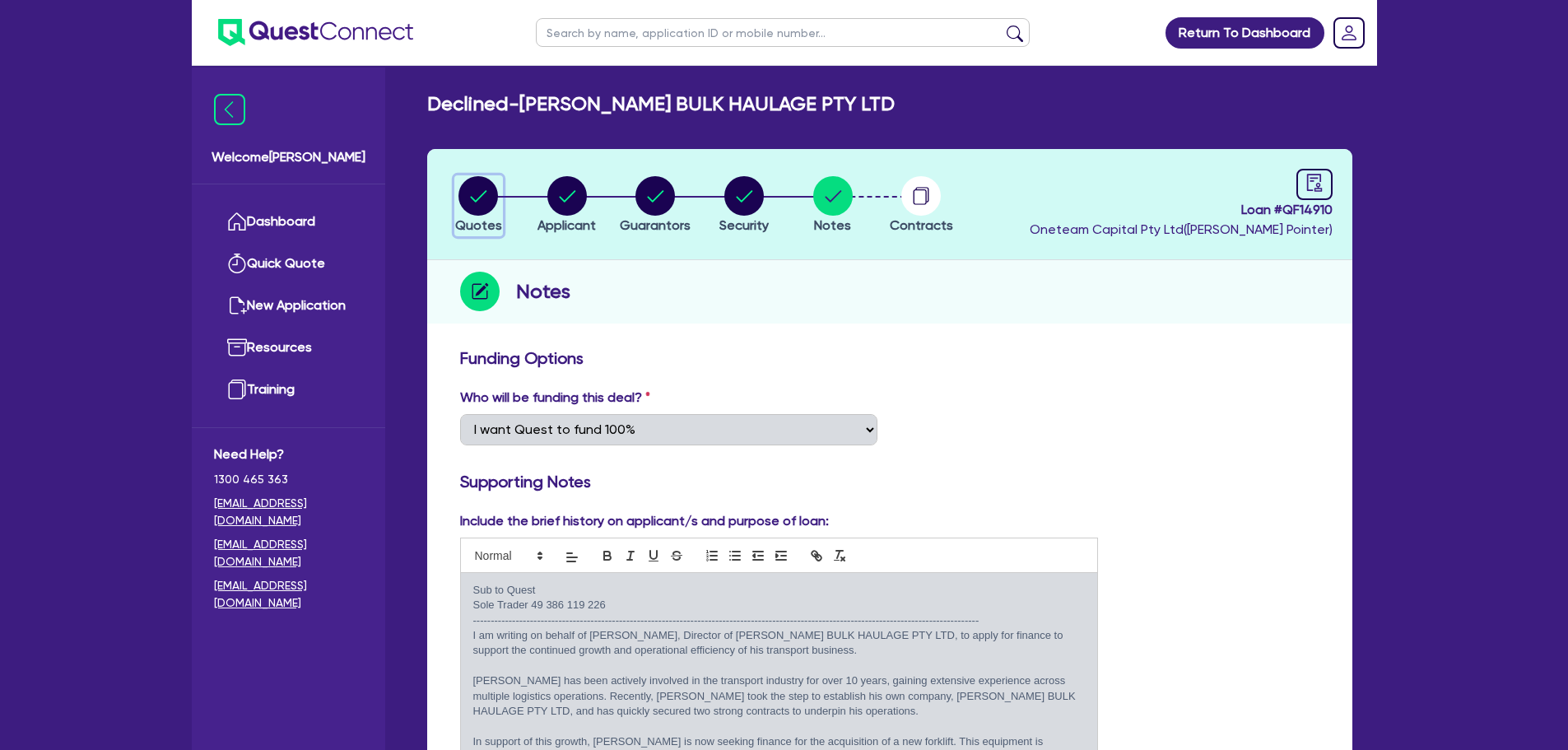
click at [477, 204] on circle "button" at bounding box center [478, 195] width 39 height 39
select select "PRIMARY_ASSETS"
select select "FORKLIFTS_AND_WAREHOUSING_EQUIPMENT"
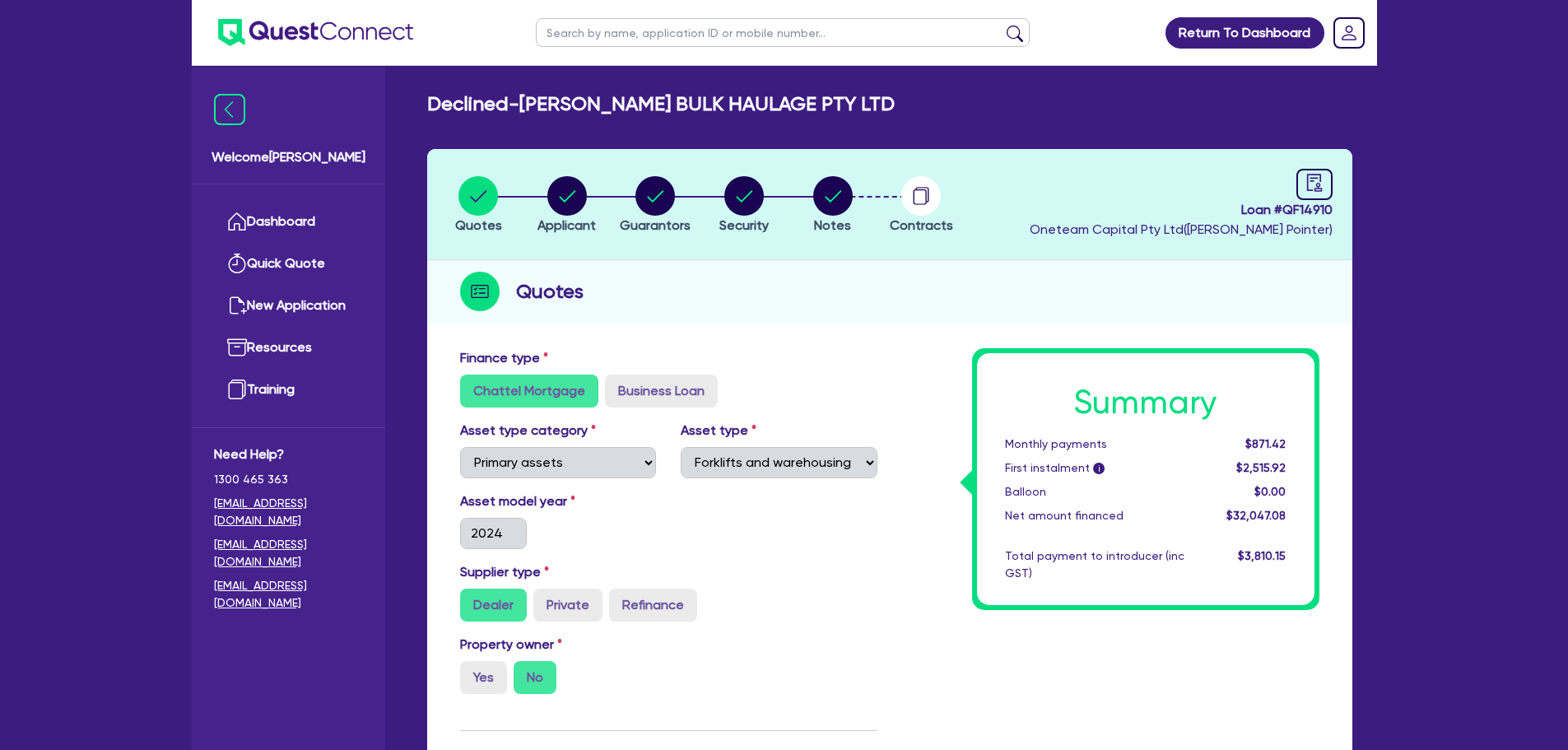
click at [1322, 164] on header "Quotes Applicant [GEOGRAPHIC_DATA] Security Notes Contracts Loan # QF14910 Onet…" at bounding box center [889, 204] width 925 height 112
click at [1317, 175] on icon "audit" at bounding box center [1313, 182] width 15 height 18
select select "DECLINED"
select select "Quest Finance - Own Book"
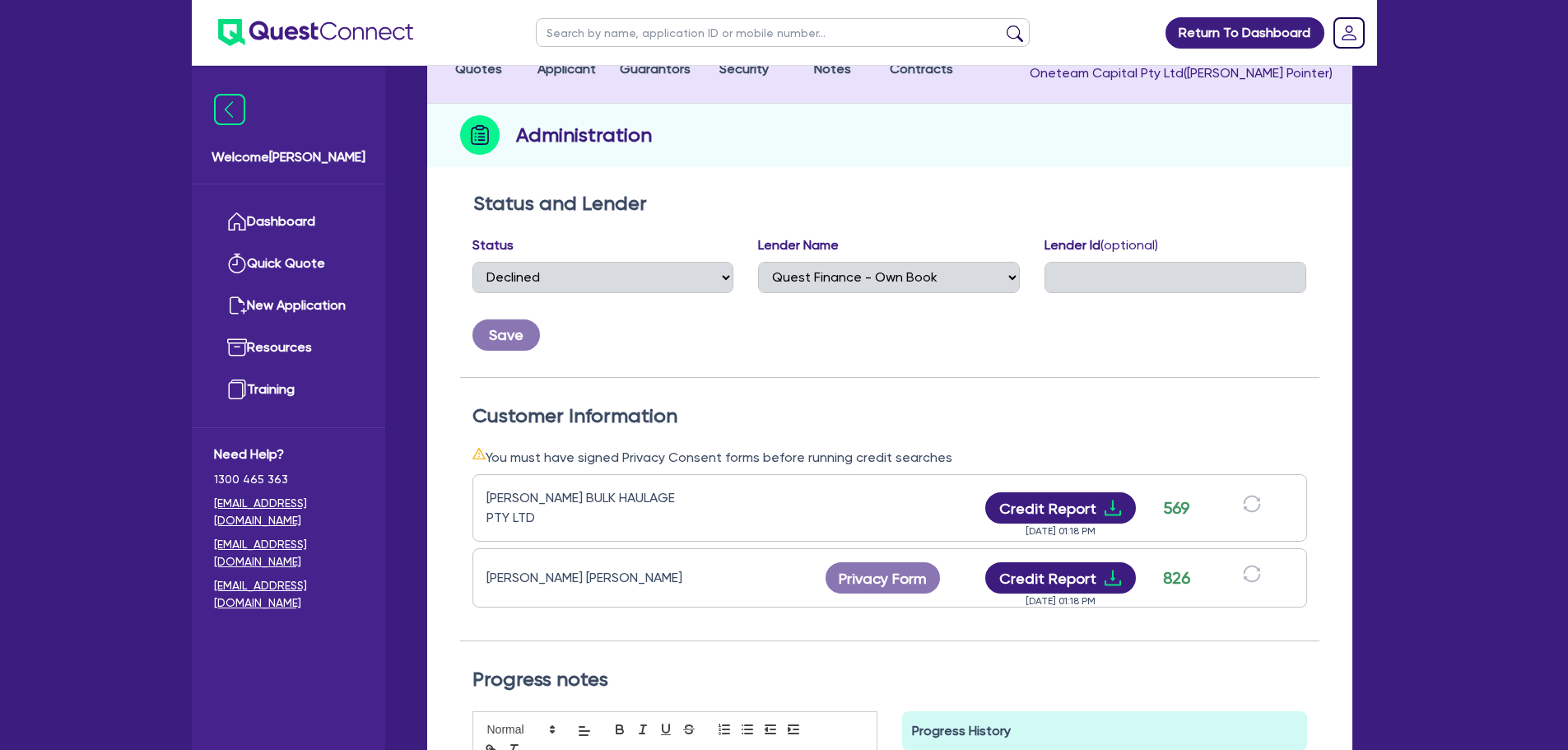
scroll to position [247, 0]
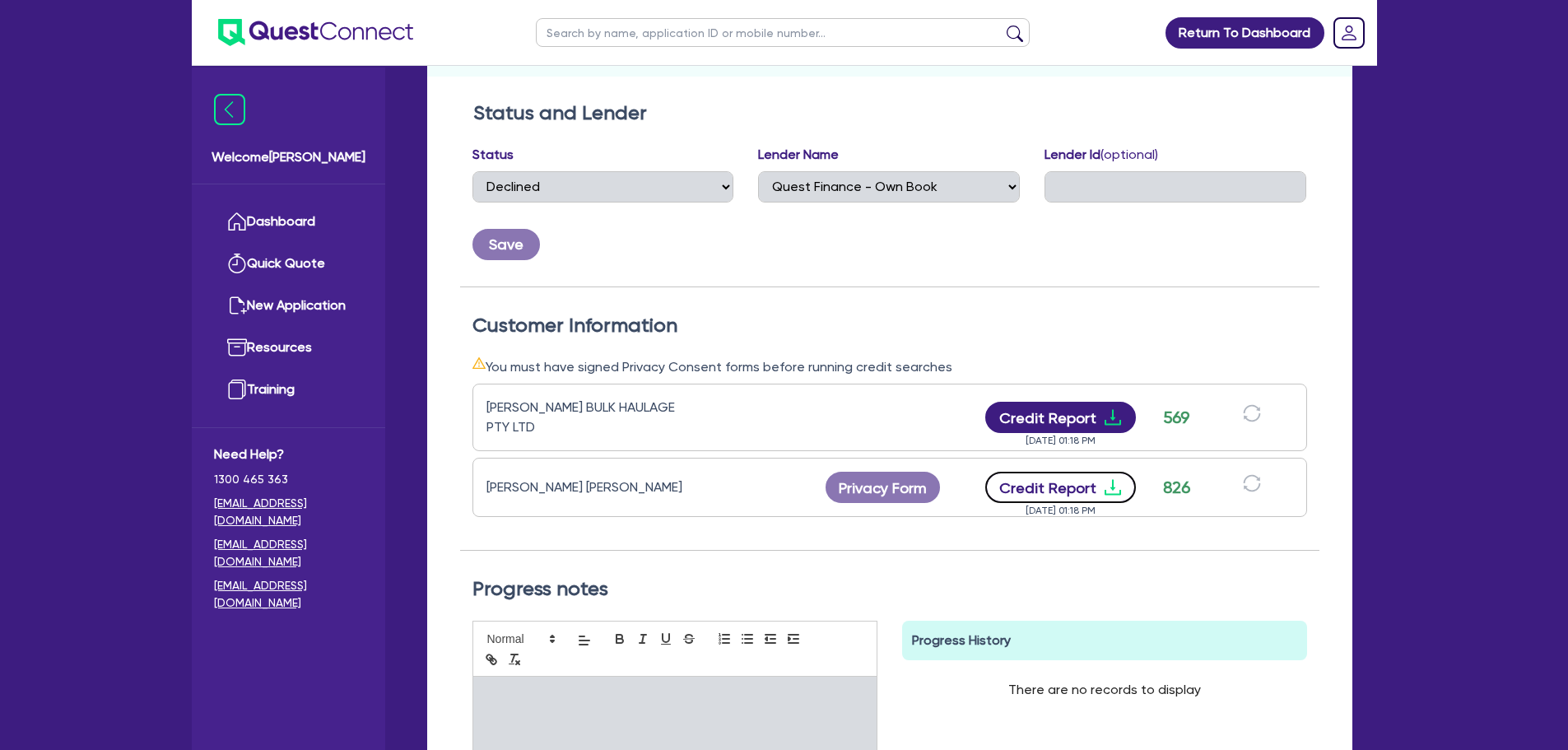
click at [1056, 487] on button "Credit Report" at bounding box center [1061, 487] width 151 height 32
click at [1093, 418] on button "Credit Report" at bounding box center [1061, 417] width 151 height 32
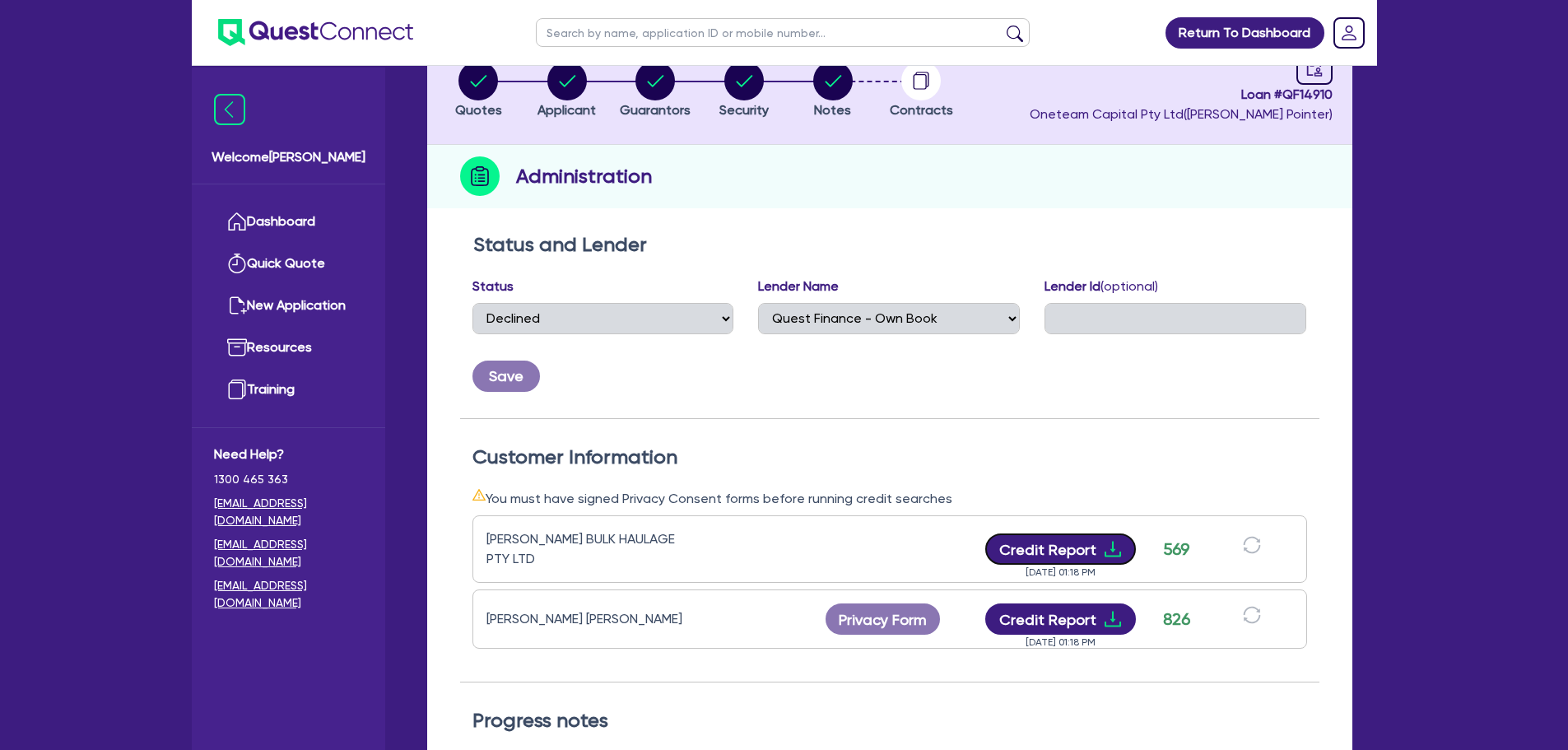
scroll to position [0, 0]
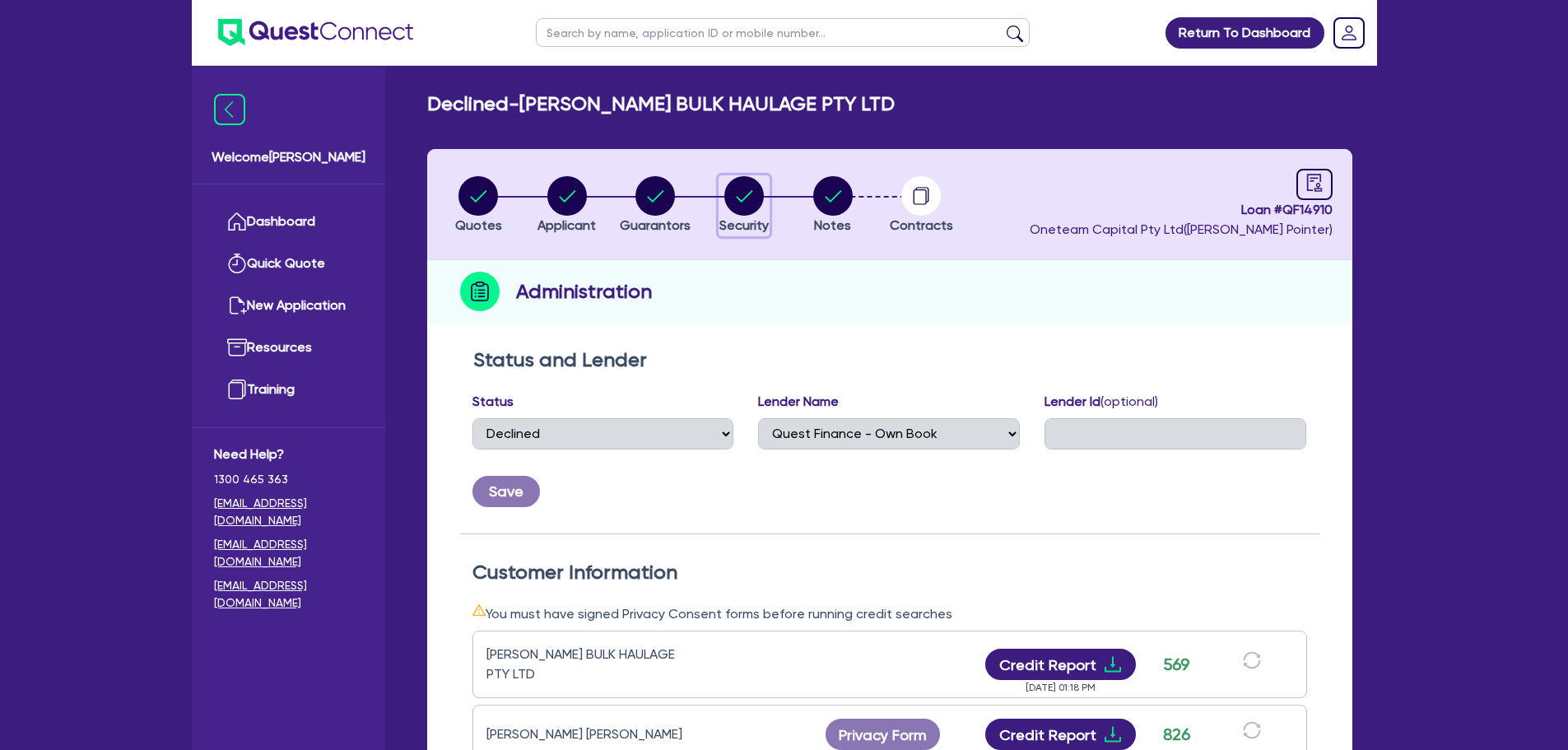
click at [729, 191] on circle "button" at bounding box center [744, 195] width 39 height 39
select select "PRIMARY_ASSETS"
select select "FORKLIFTS_AND_WAREHOUSING_EQUIPMENT"
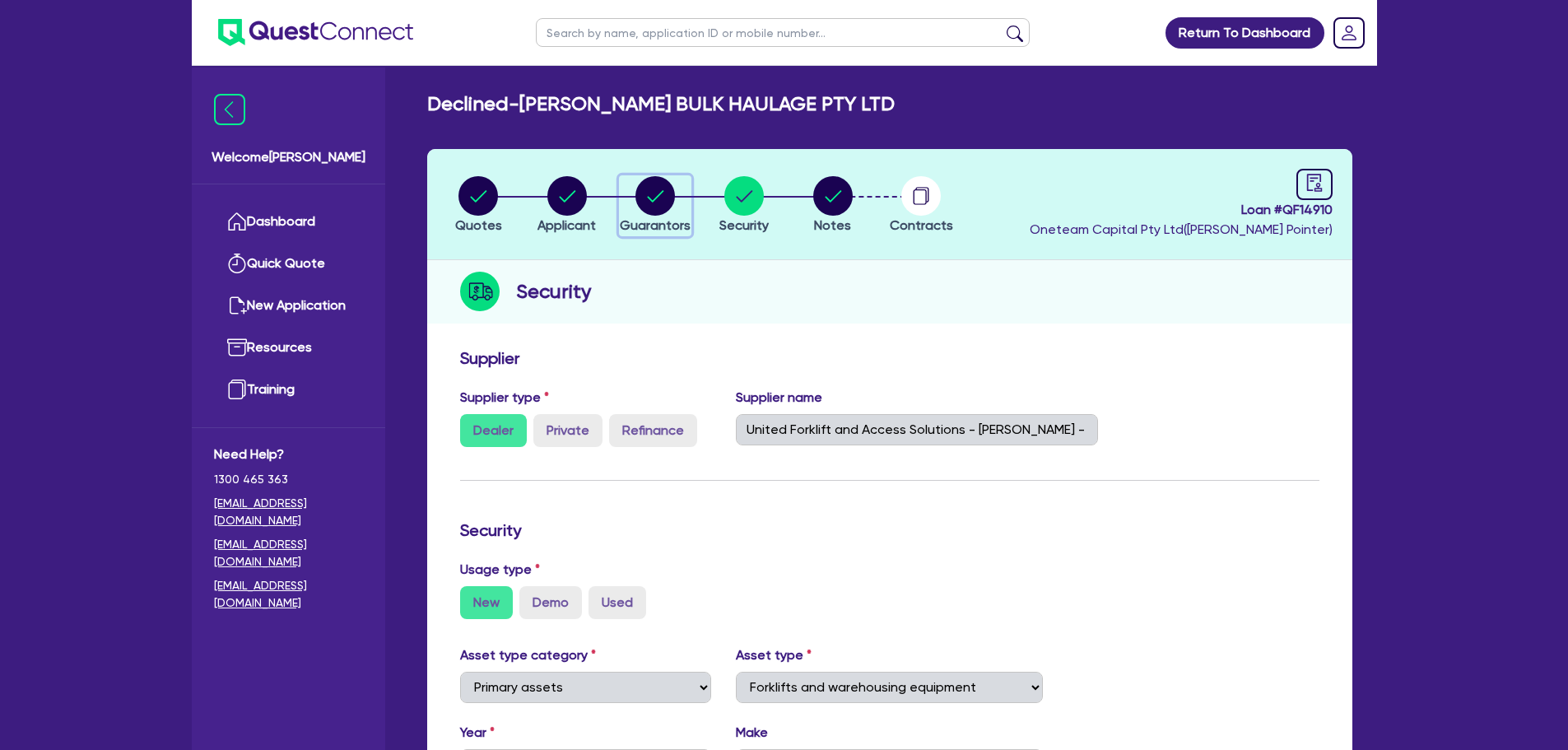
click at [669, 189] on circle "button" at bounding box center [654, 195] width 39 height 39
select select "MR"
select select "[GEOGRAPHIC_DATA]"
select select "SINGLE"
select select "CASH"
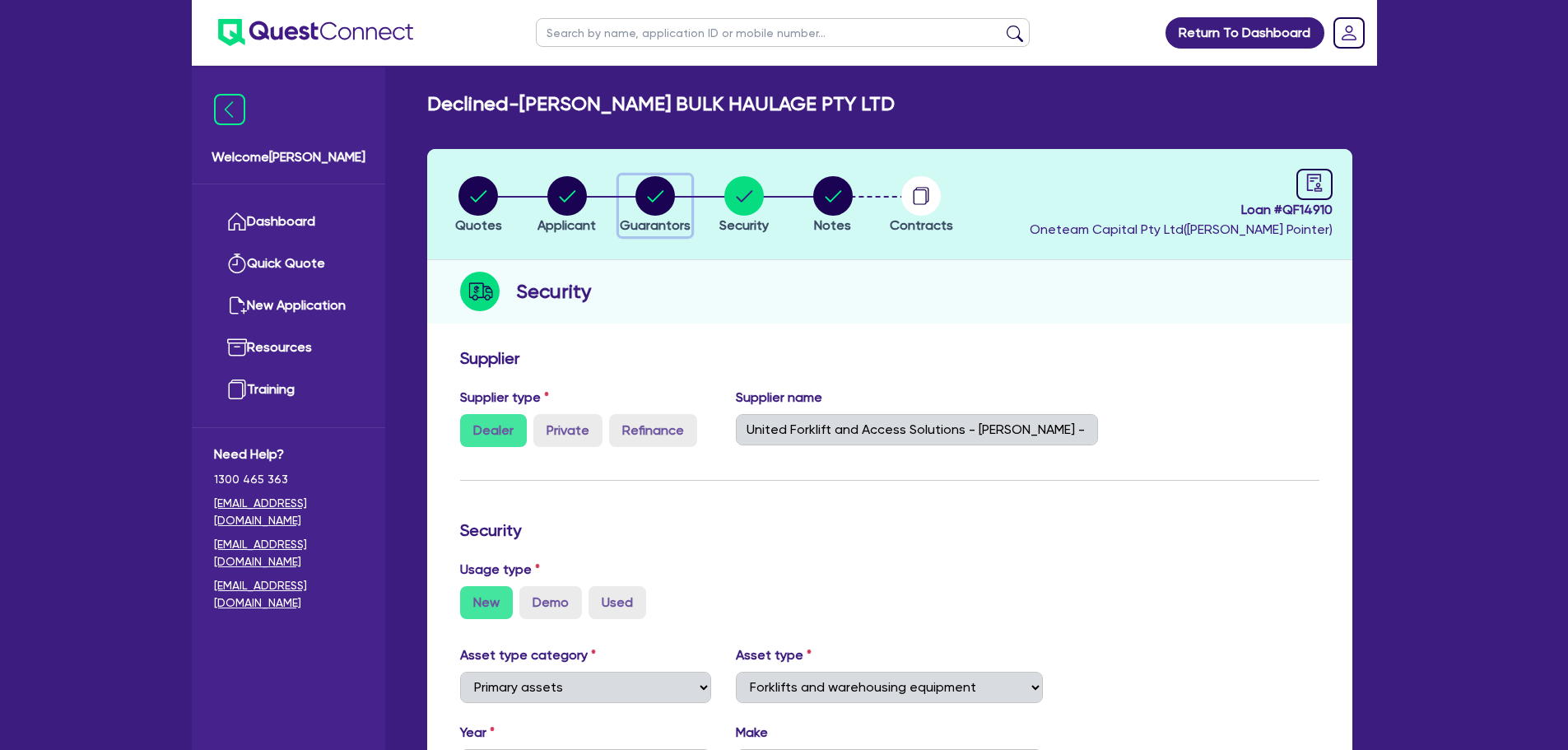
select select "VEHICLE"
select select "OTHER"
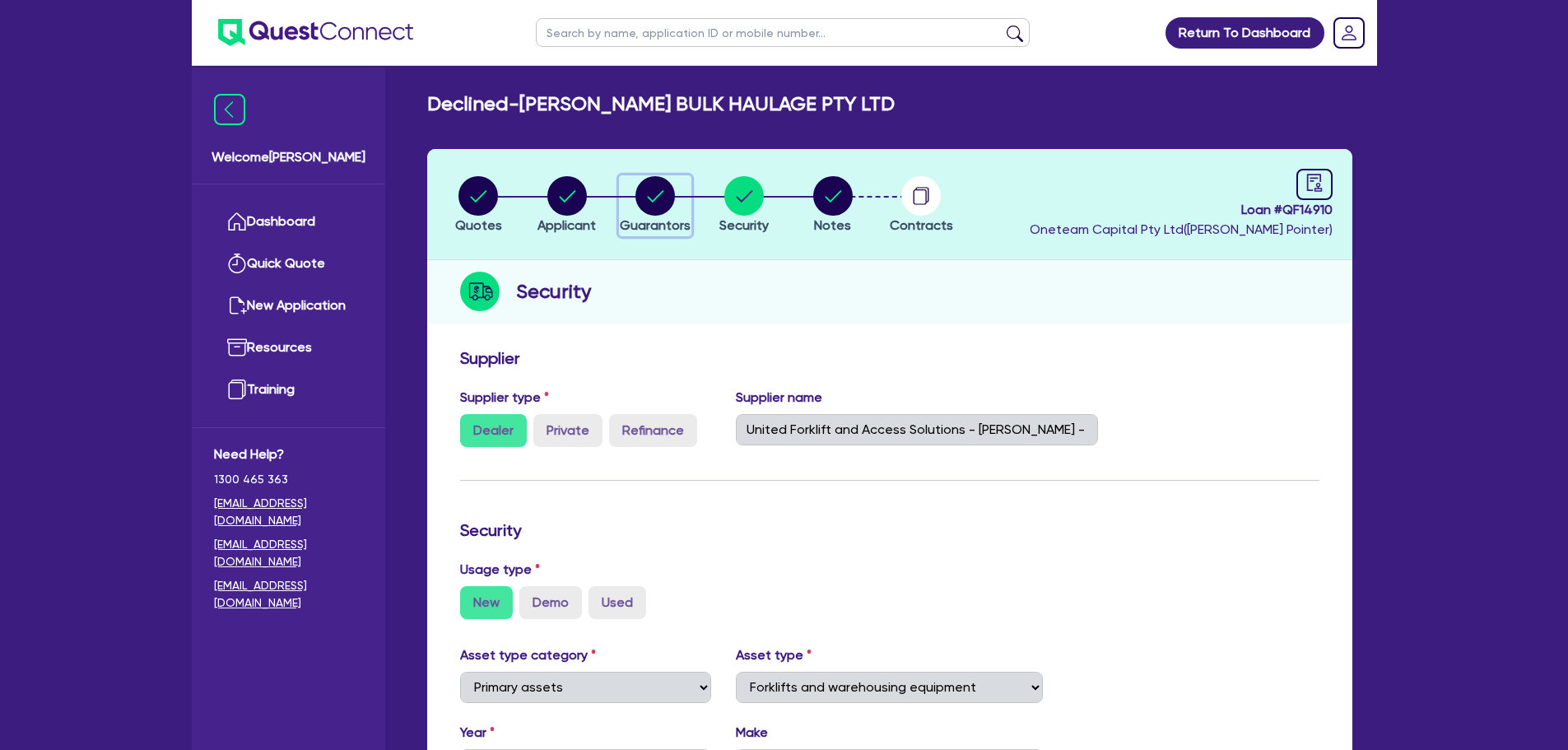
select select "OTHER"
select select "TRUCK"
select select "HOUSEHOLD_PERSONAL"
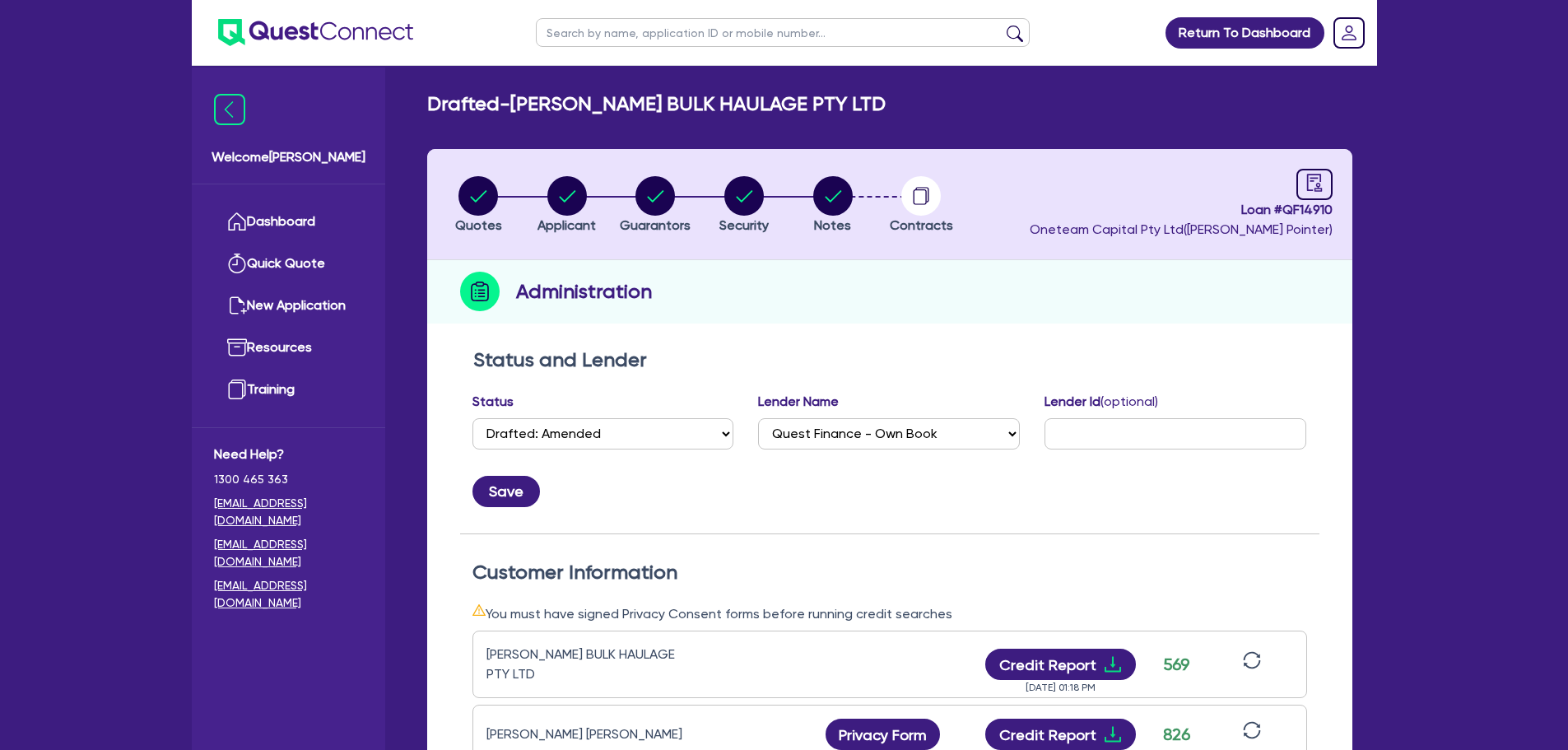
select select "DRAFTED_AMENDED"
select select "Quest Finance - Own Book"
click at [829, 184] on circle "button" at bounding box center [833, 195] width 39 height 39
select select "Quest Finance - Own Book"
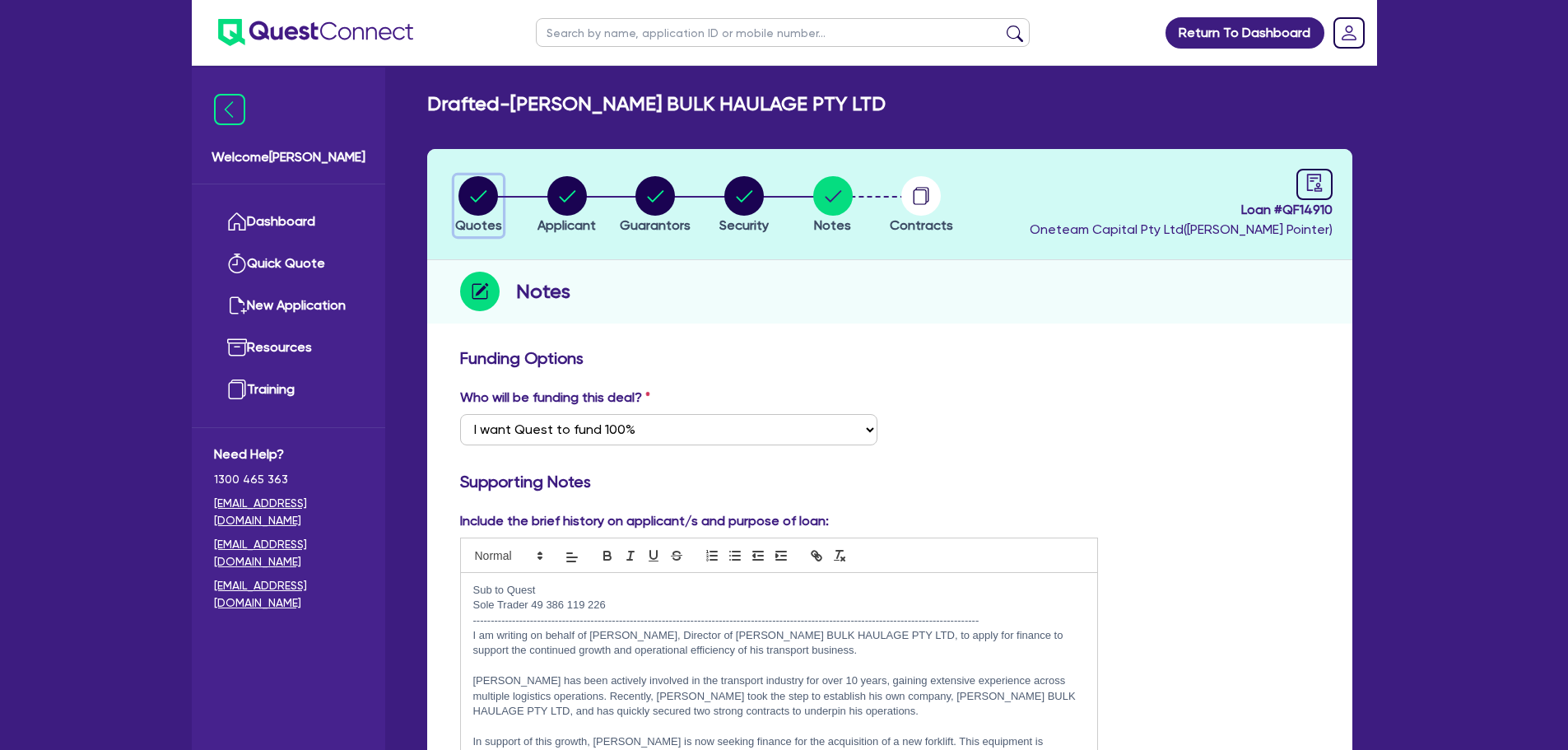
click at [489, 190] on circle "button" at bounding box center [478, 195] width 39 height 39
select select "PRIMARY_ASSETS"
select select "FORKLIFTS_AND_WAREHOUSING_EQUIPMENT"
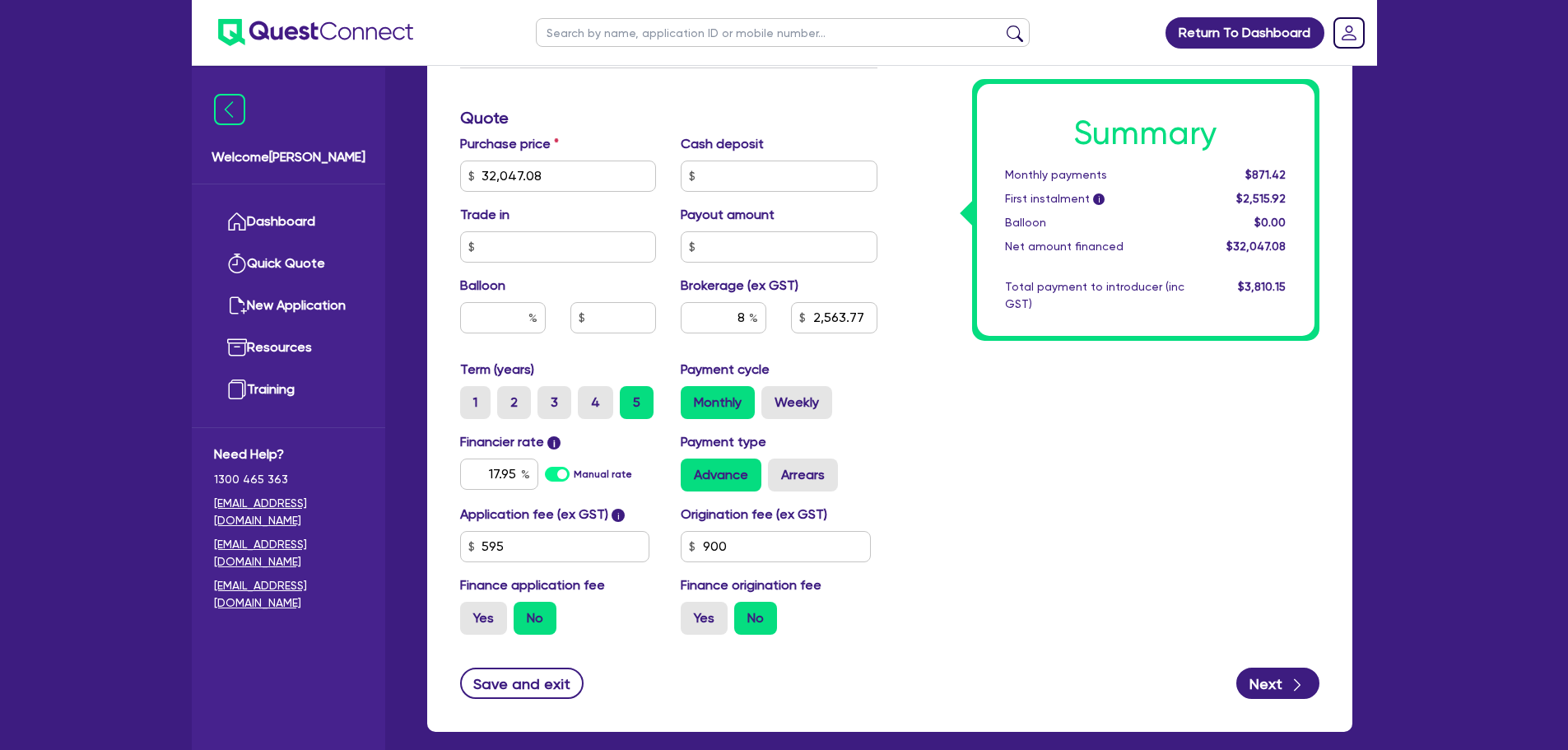
scroll to position [744, 0]
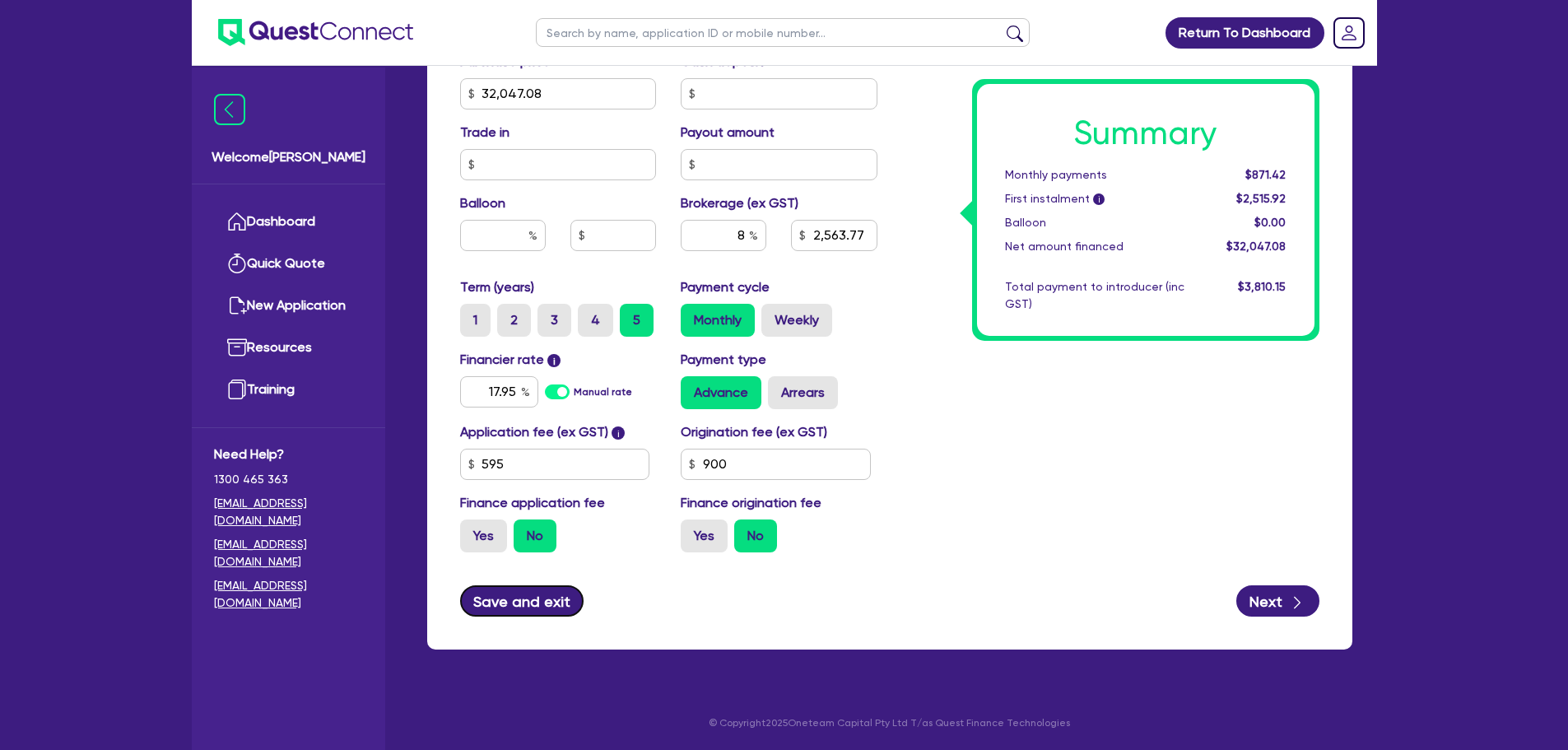
click at [528, 603] on button "Save and exit" at bounding box center [522, 600] width 125 height 32
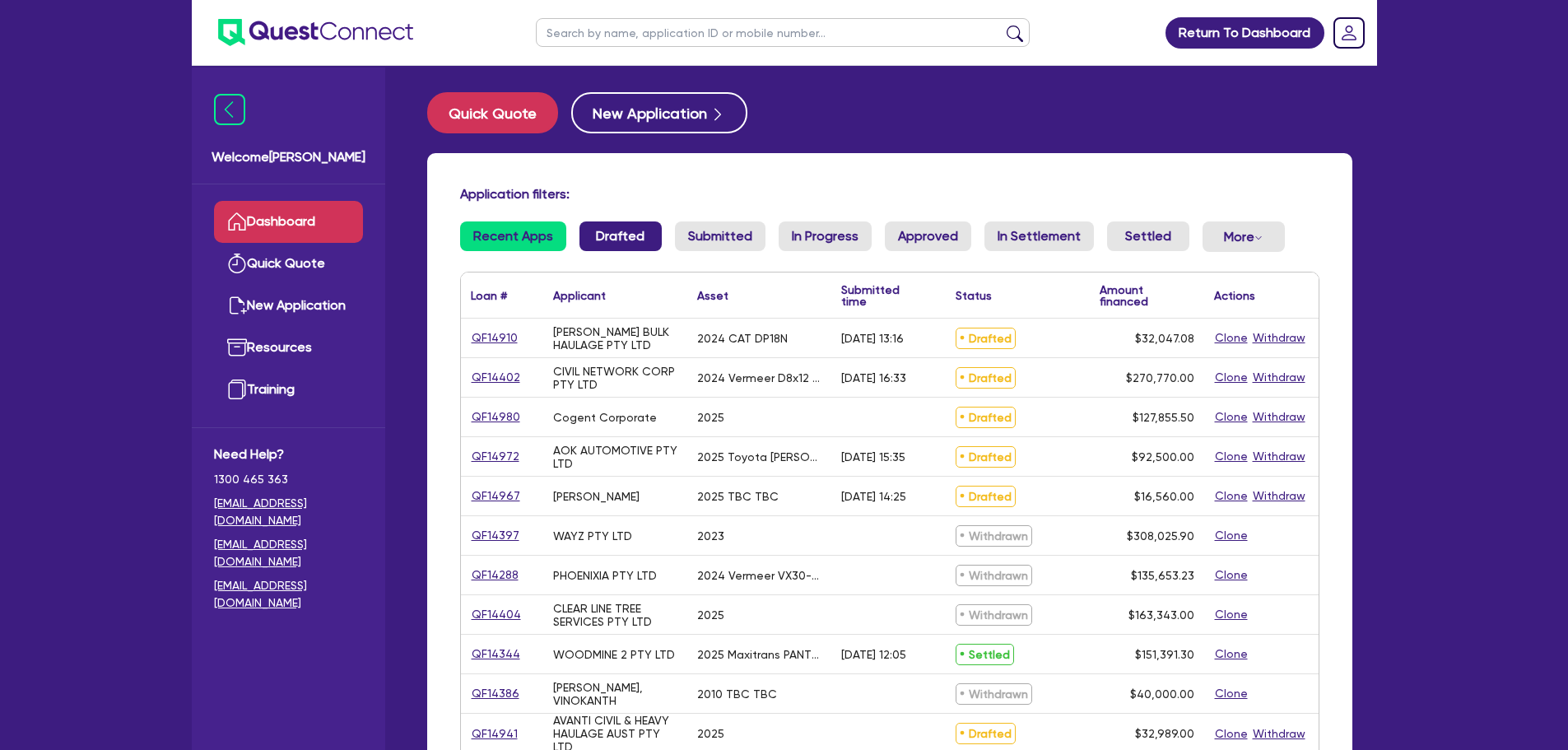
click at [617, 241] on link "Drafted" at bounding box center [620, 236] width 83 height 30
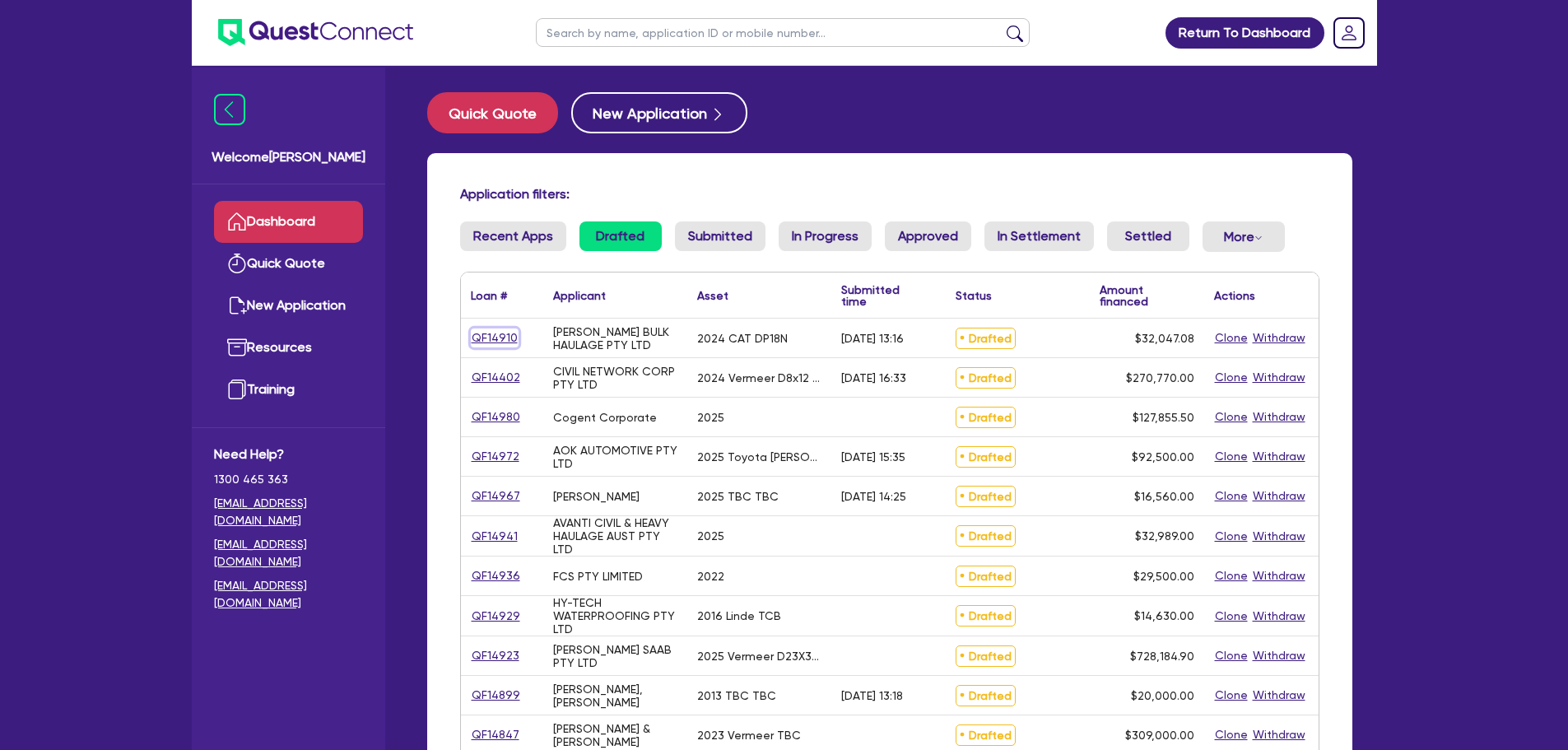
click at [481, 330] on link "QF14910" at bounding box center [494, 337] width 47 height 19
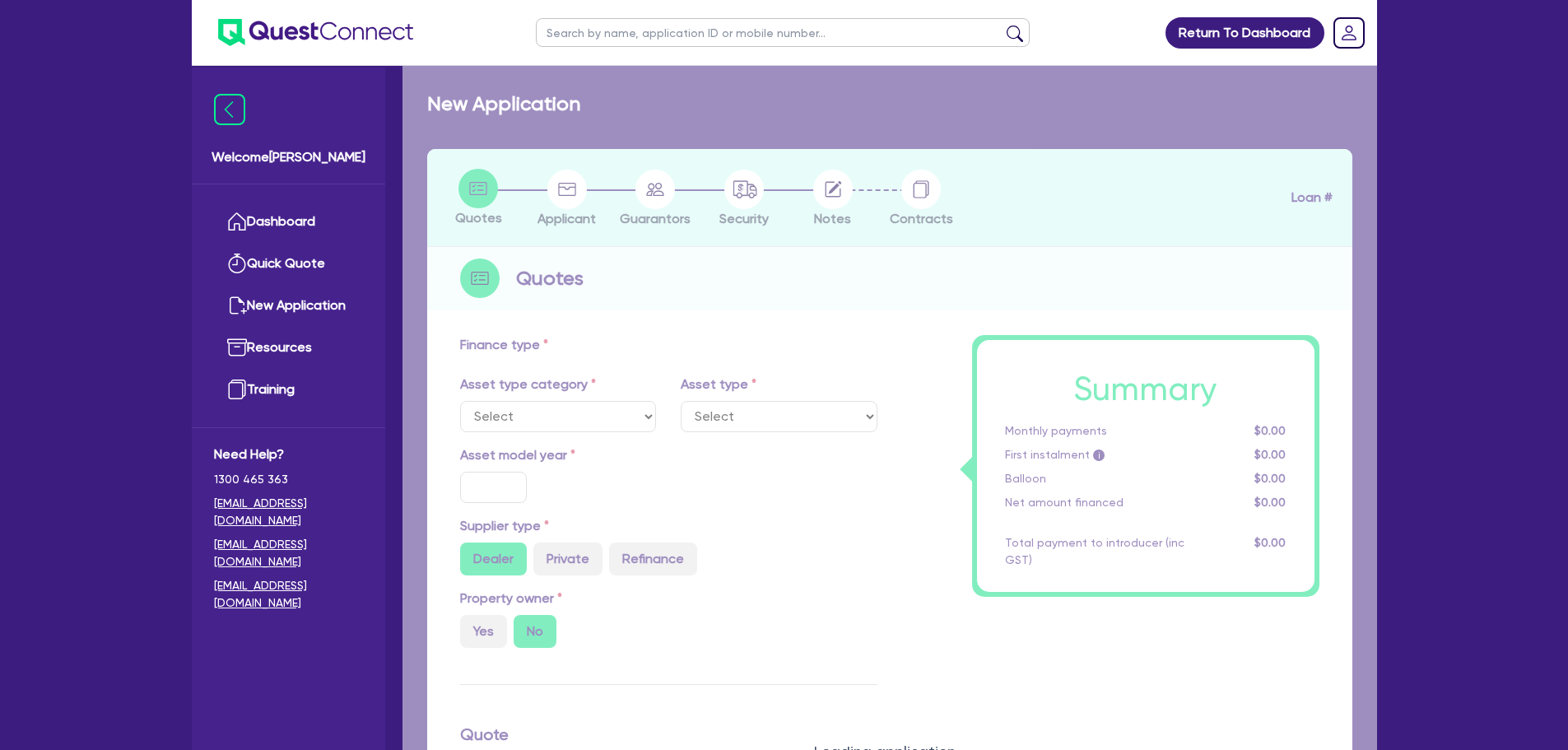
select select "PRIMARY_ASSETS"
type input "2024"
type input "32,047.08"
type input "8"
type input "2,563.77"
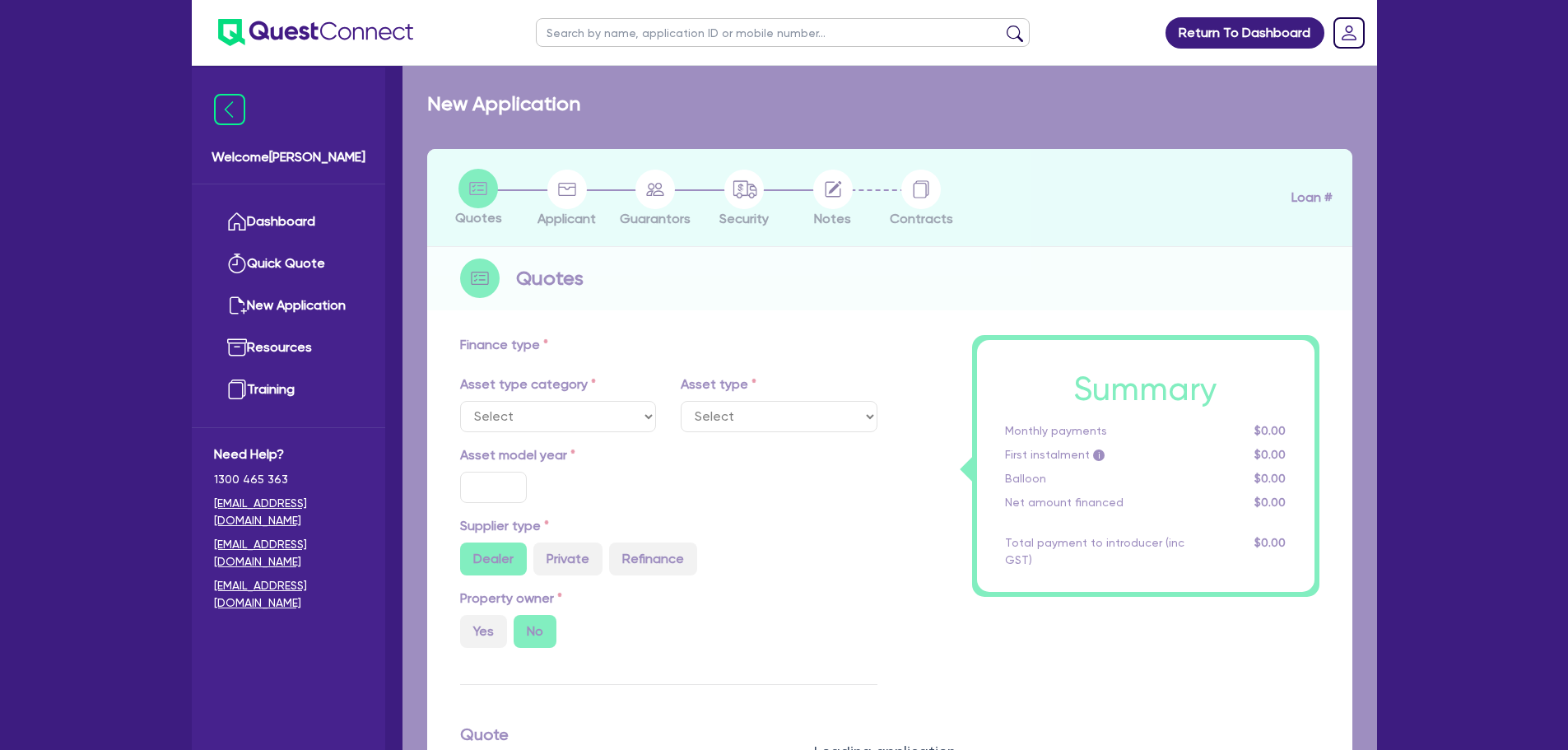
type input "17.95"
type input "900"
select select "FORKLIFTS_AND_WAREHOUSING_EQUIPMENT"
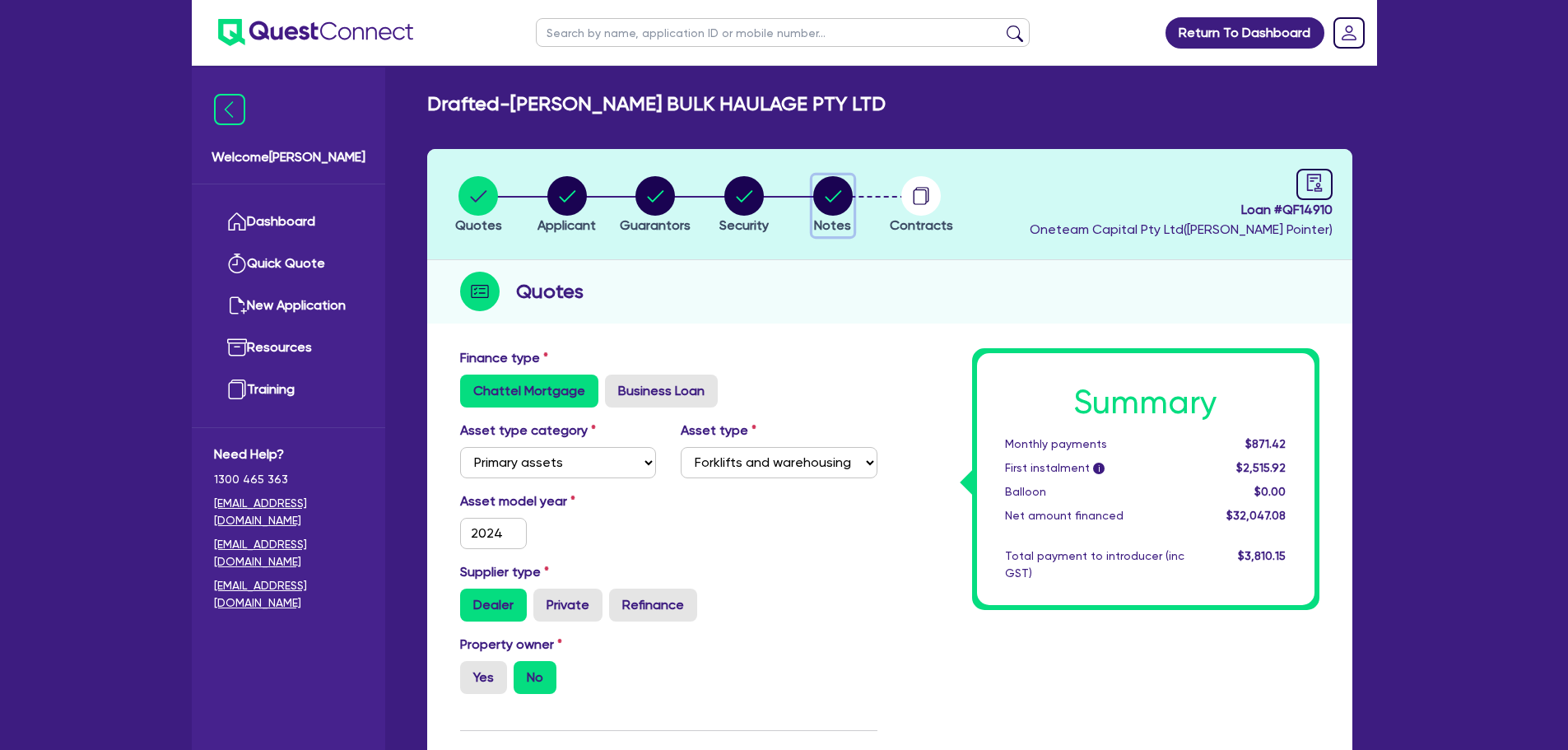
click at [834, 204] on circle "button" at bounding box center [833, 195] width 39 height 39
select select "Quest Finance - Own Book"
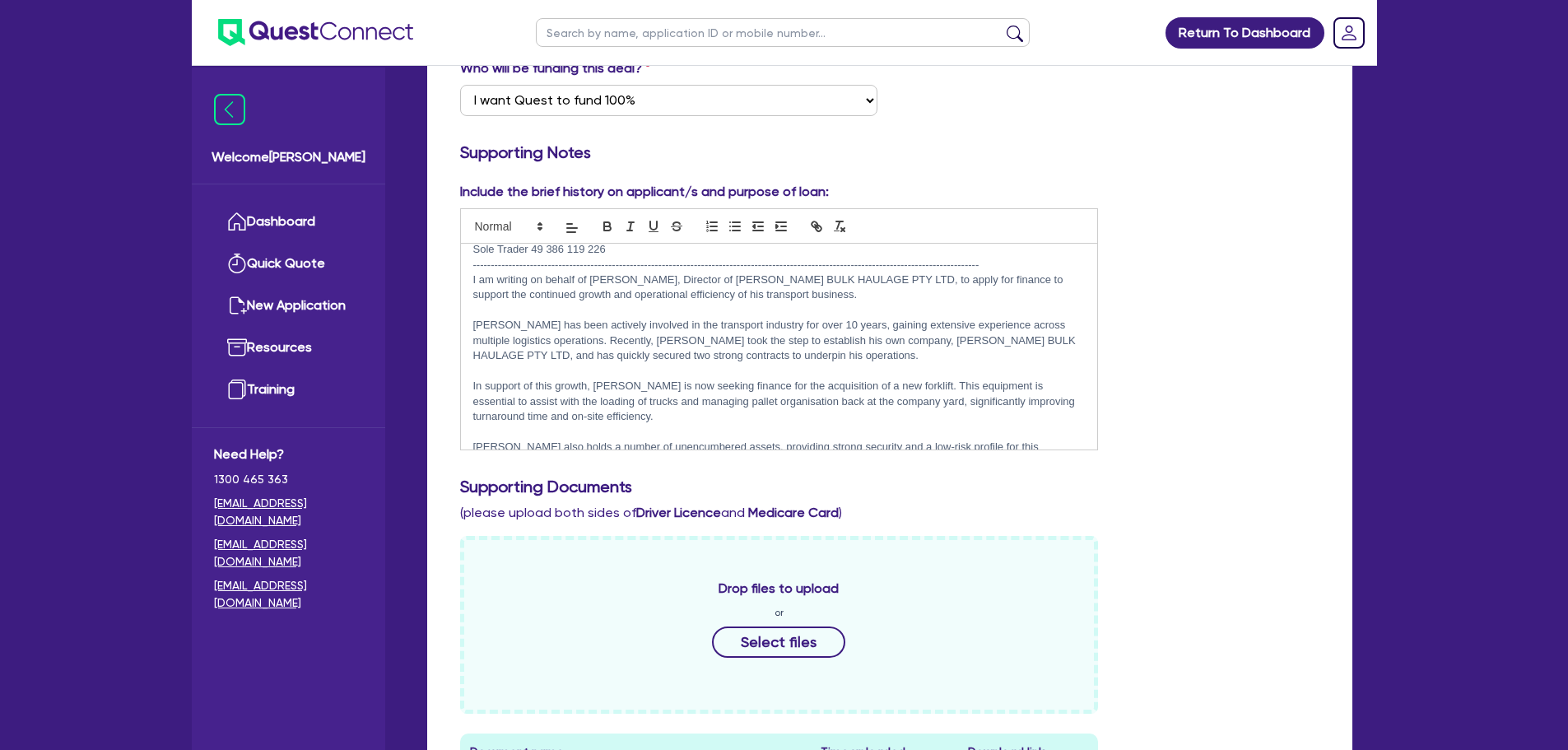
scroll to position [41, 0]
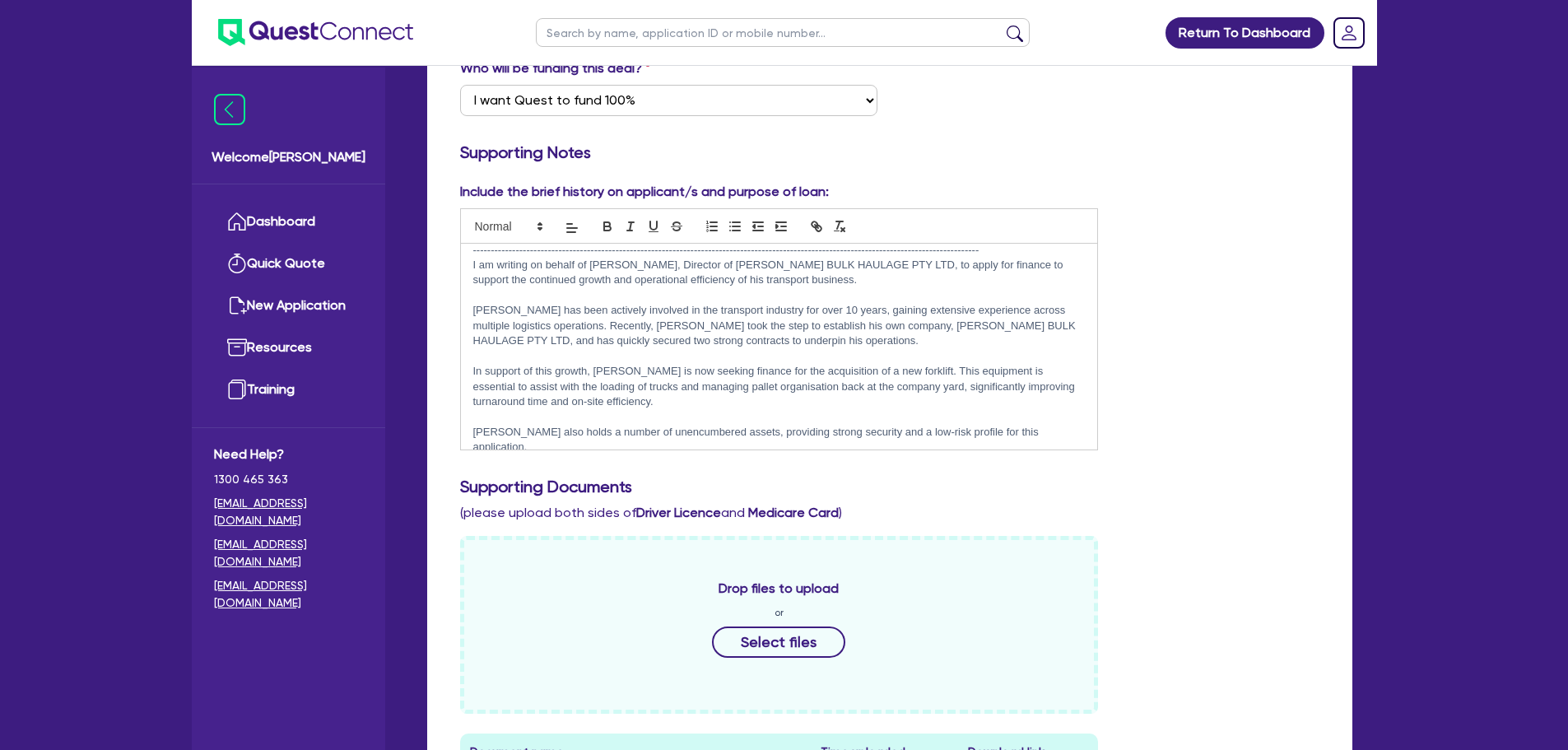
click at [1040, 431] on p "[PERSON_NAME] also holds a number of unencumbered assets, providing strong secu…" at bounding box center [779, 440] width 613 height 31
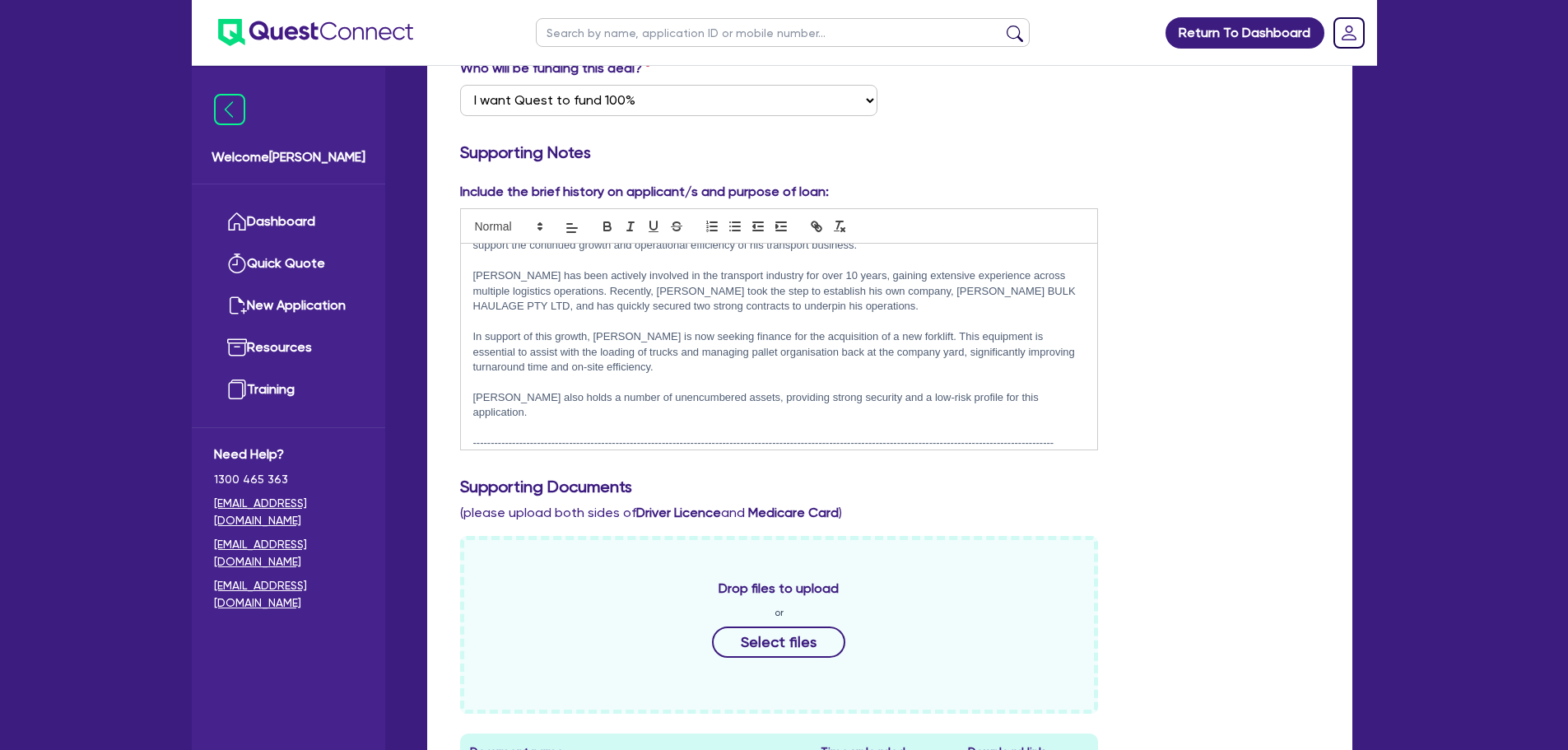
scroll to position [90, 0]
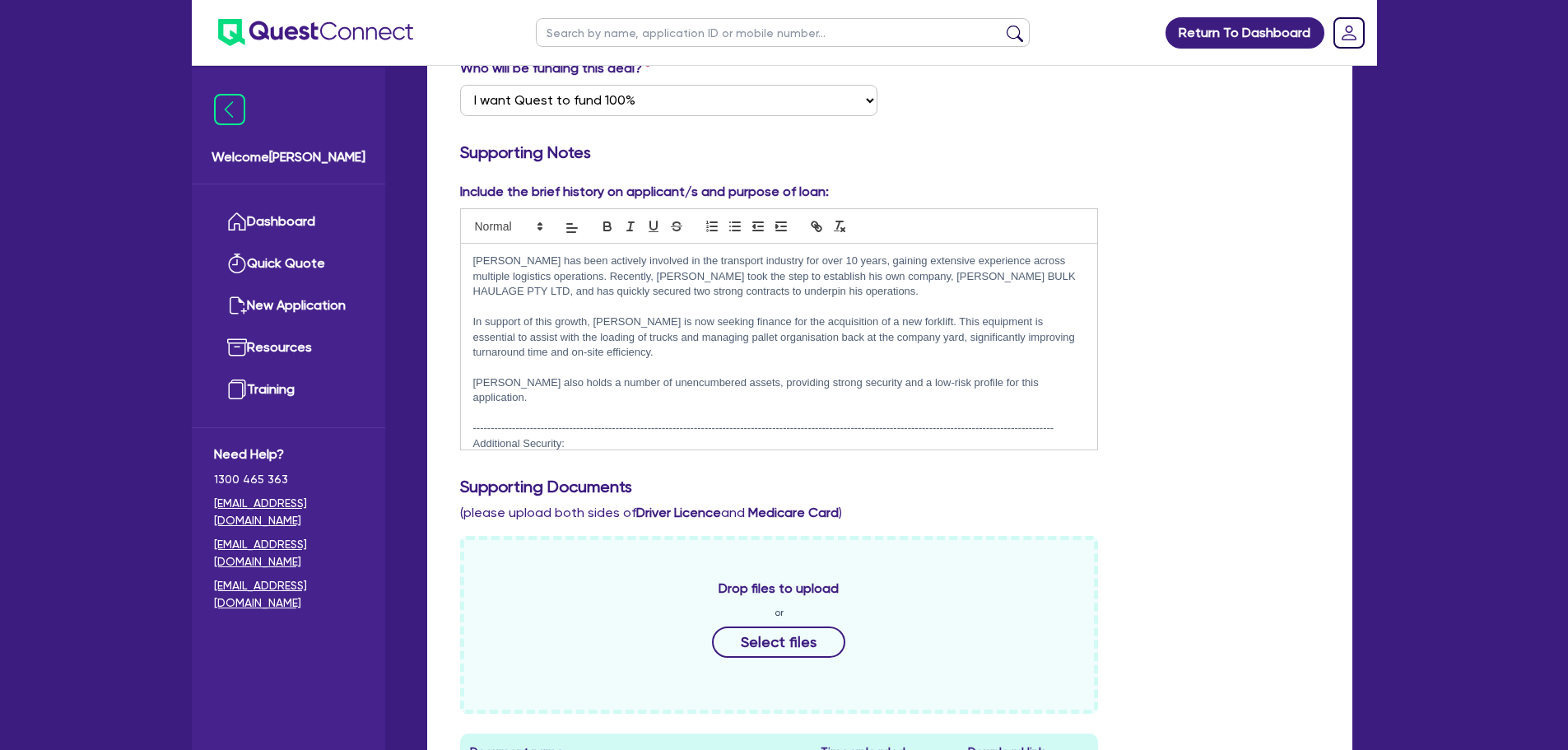
click at [1052, 127] on div "Who will be funding this deal? Select I want Quest to fund 100% I will fund 100…" at bounding box center [889, 94] width 884 height 71
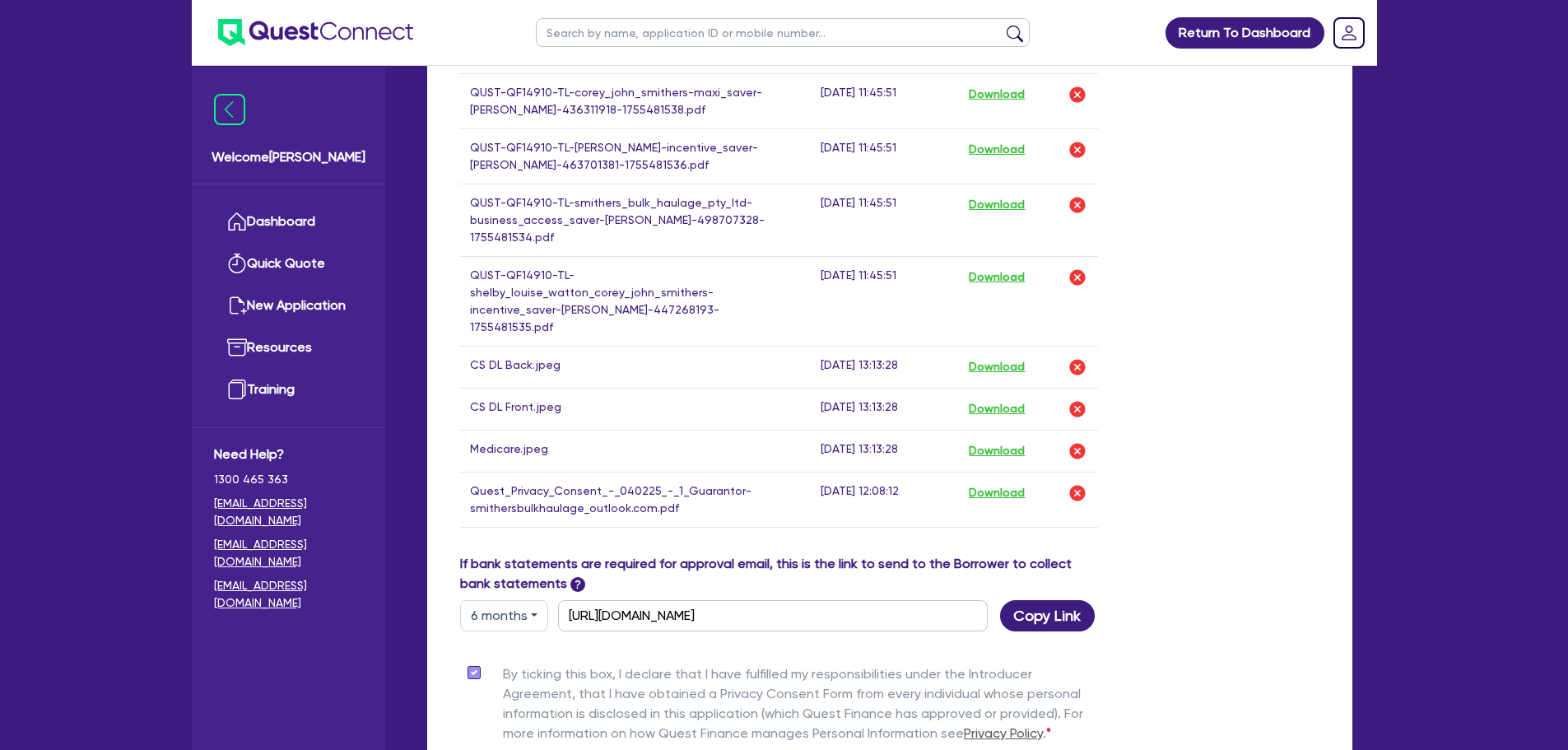
scroll to position [1683, 0]
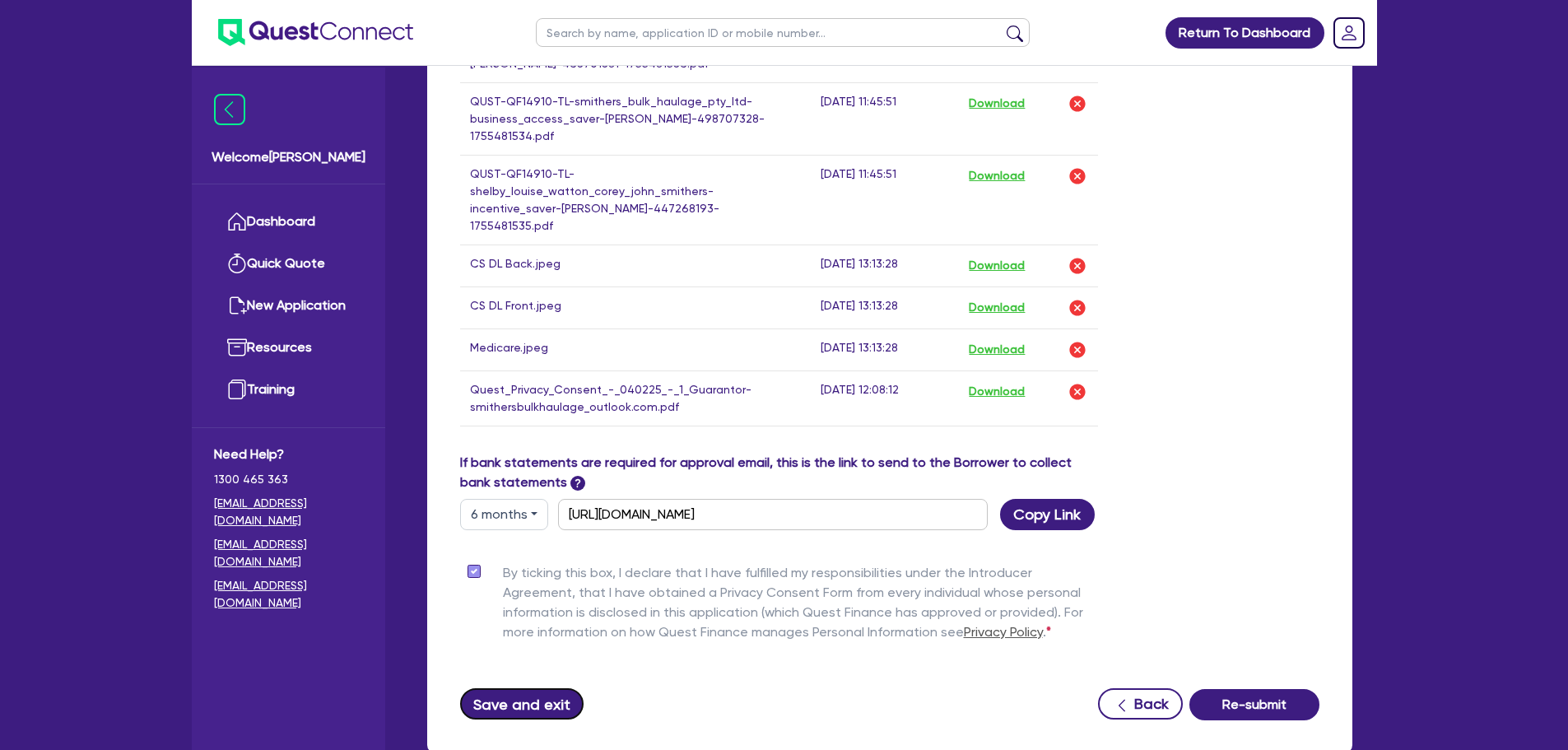
click at [520, 688] on button "Save and exit" at bounding box center [522, 704] width 125 height 32
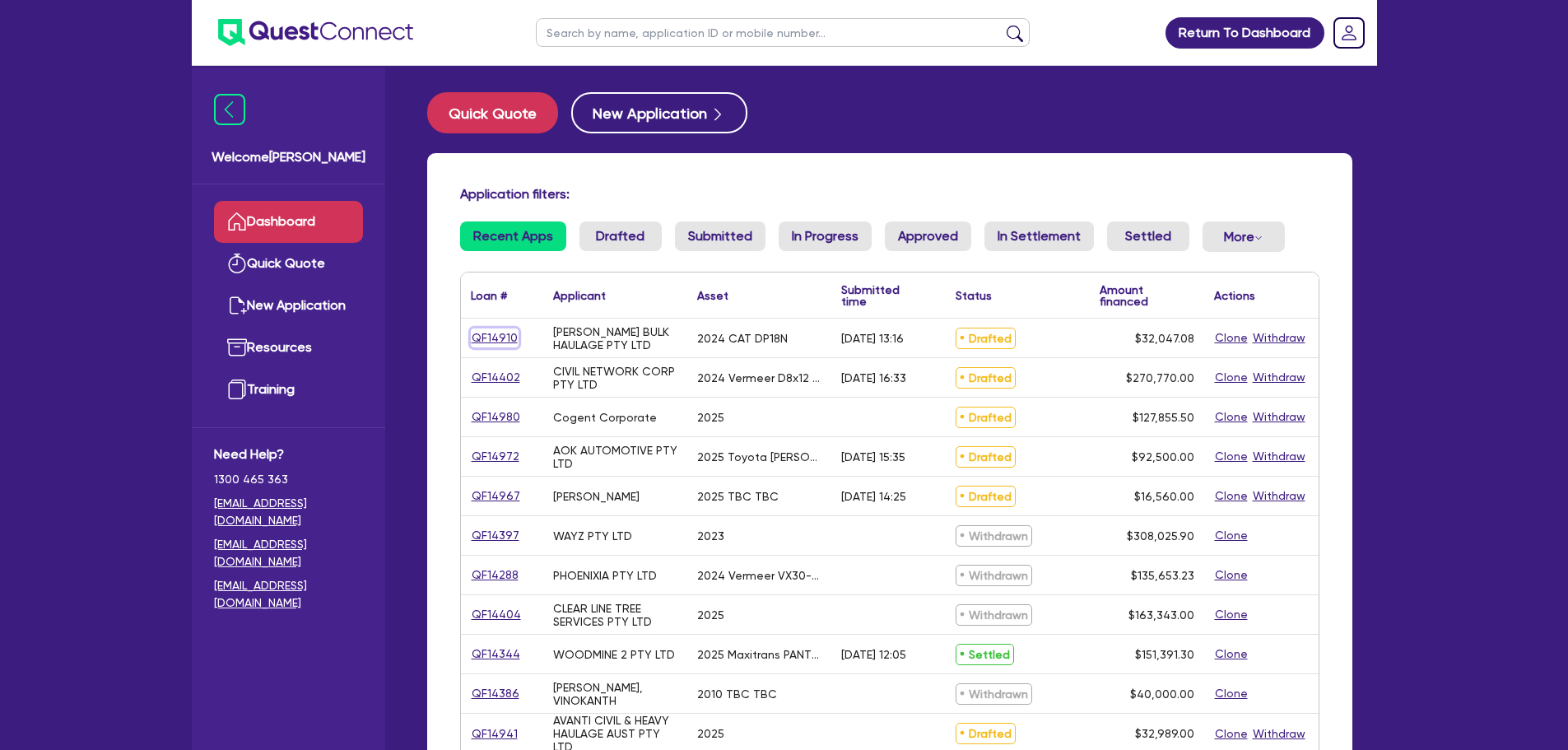
click at [476, 336] on link "QF14910" at bounding box center [494, 337] width 47 height 19
select select "PRIMARY_ASSETS"
select select "FORKLIFTS_AND_WAREHOUSING_EQUIPMENT"
